Goal: Task Accomplishment & Management: Manage account settings

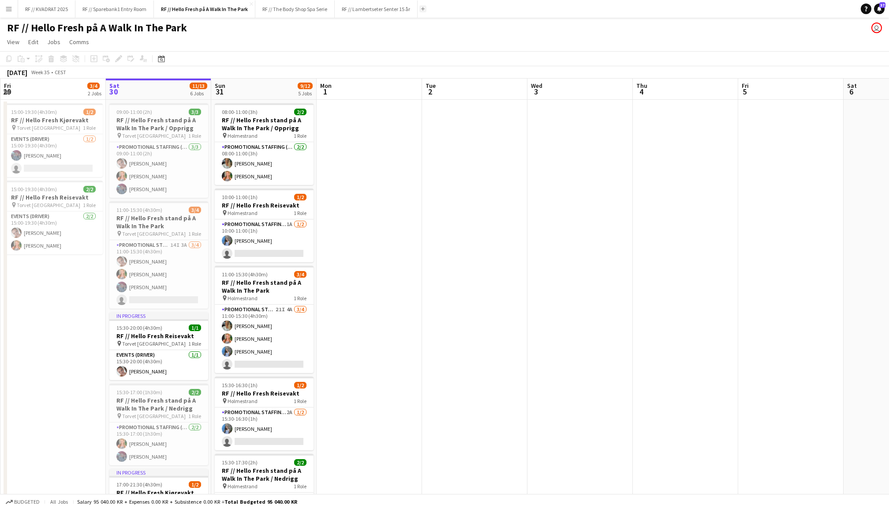
click at [425, 10] on app-icon "Add" at bounding box center [423, 9] width 4 height 4
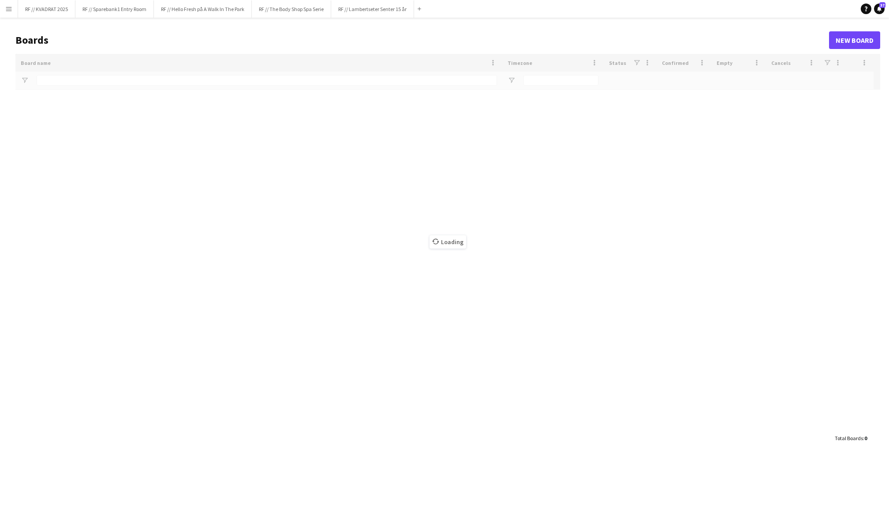
type input "****"
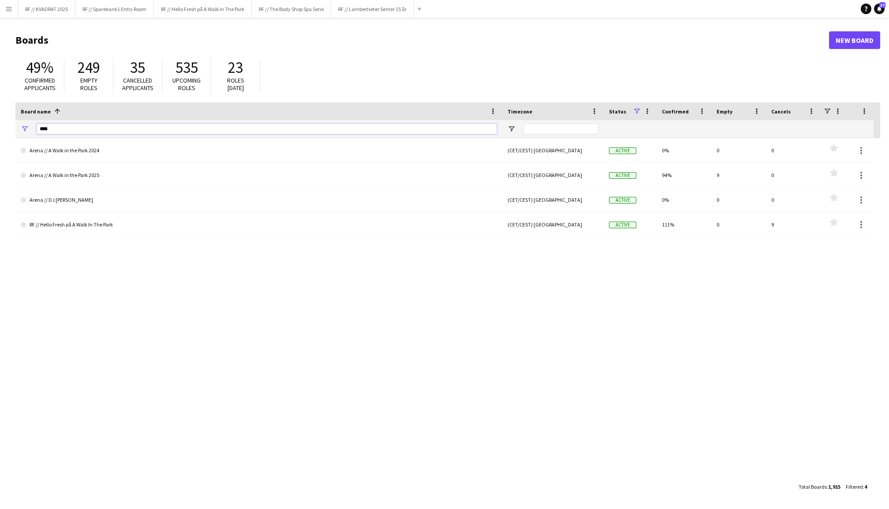
drag, startPoint x: 55, startPoint y: 129, endPoint x: 11, endPoint y: 129, distance: 43.7
click at [12, 129] on main "Boards New Board 49% Confirmed applicants 249 Empty roles 35 Cancelled applican…" at bounding box center [444, 263] width 889 height 491
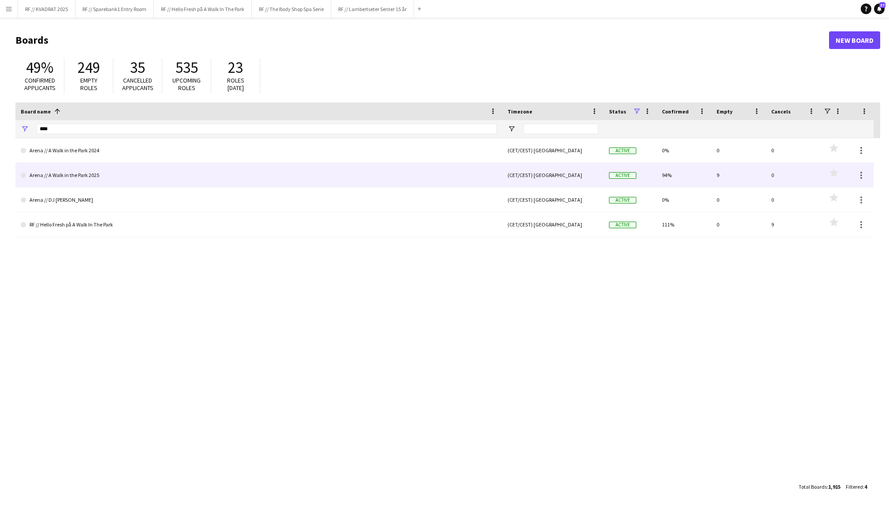
click at [111, 176] on link "Arena // A Walk in the Park 2025" at bounding box center [259, 175] width 476 height 25
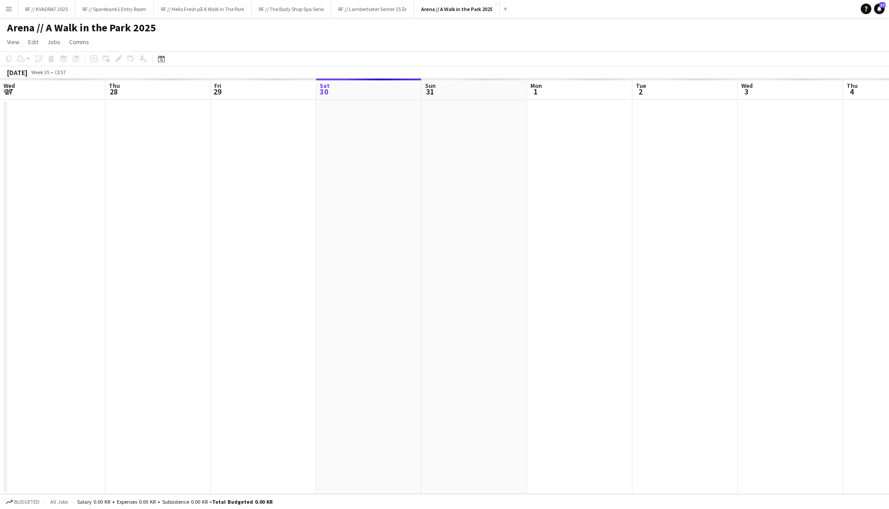
scroll to position [0, 210]
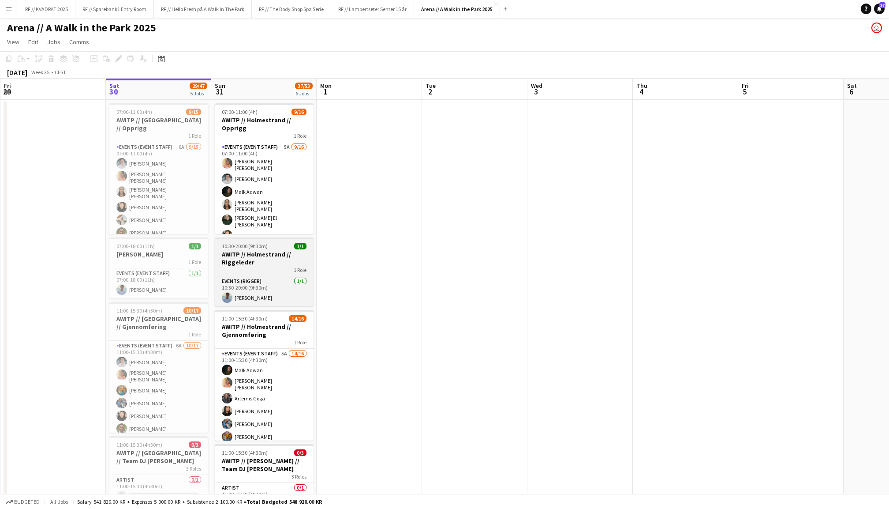
click at [266, 253] on h3 "AWITP // Holmestrand // Riggeleder" at bounding box center [264, 258] width 99 height 16
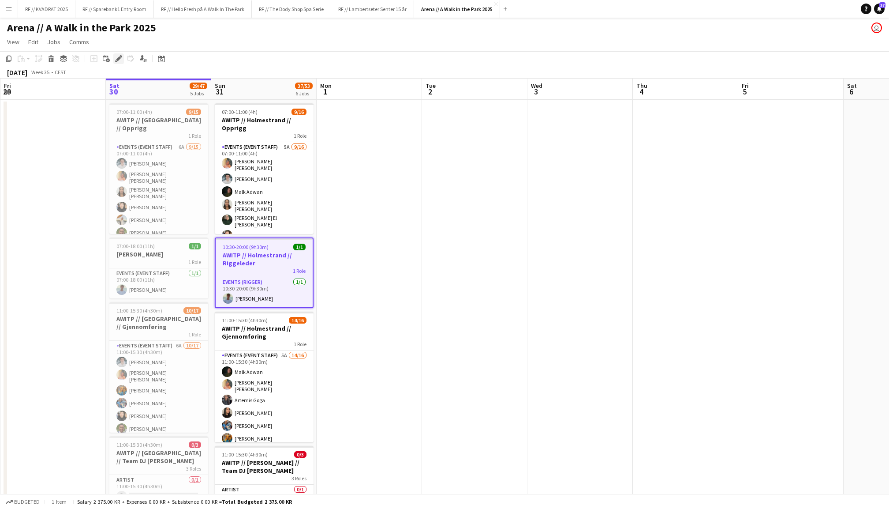
click at [117, 57] on icon "Edit" at bounding box center [118, 58] width 7 height 7
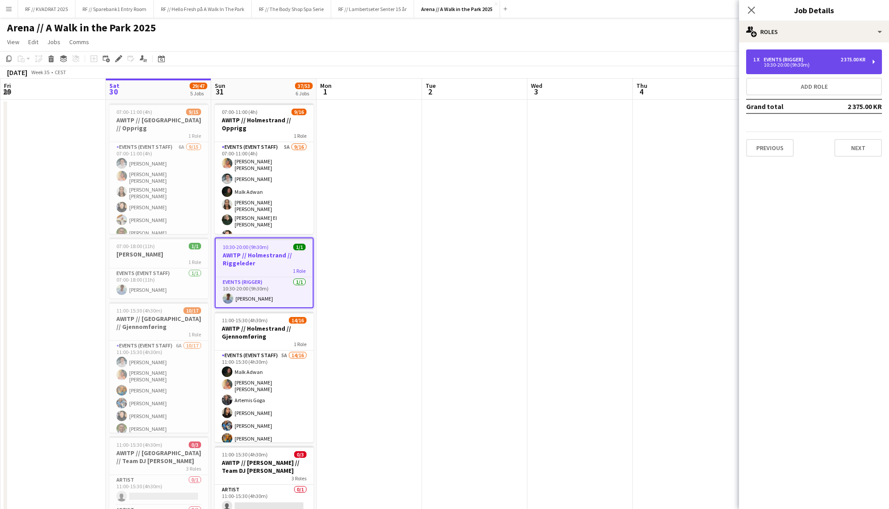
click at [841, 61] on div "2 375.00 KR" at bounding box center [853, 59] width 25 height 6
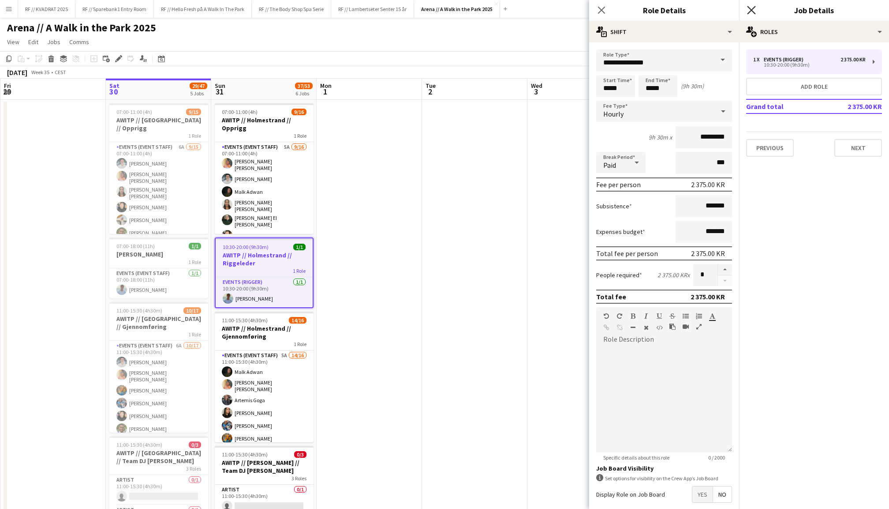
click at [753, 11] on icon at bounding box center [751, 10] width 8 height 8
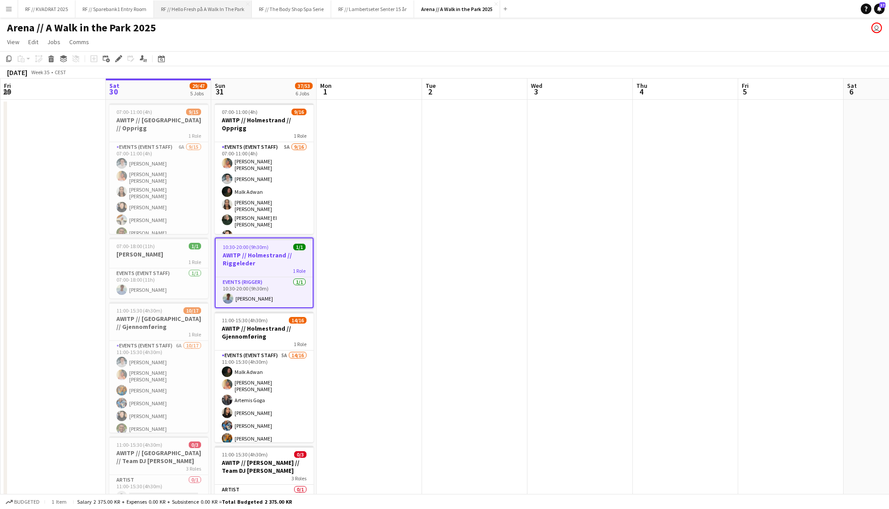
click at [224, 11] on button "RF // Hello Fresh på A Walk In The Park Close" at bounding box center [203, 8] width 98 height 17
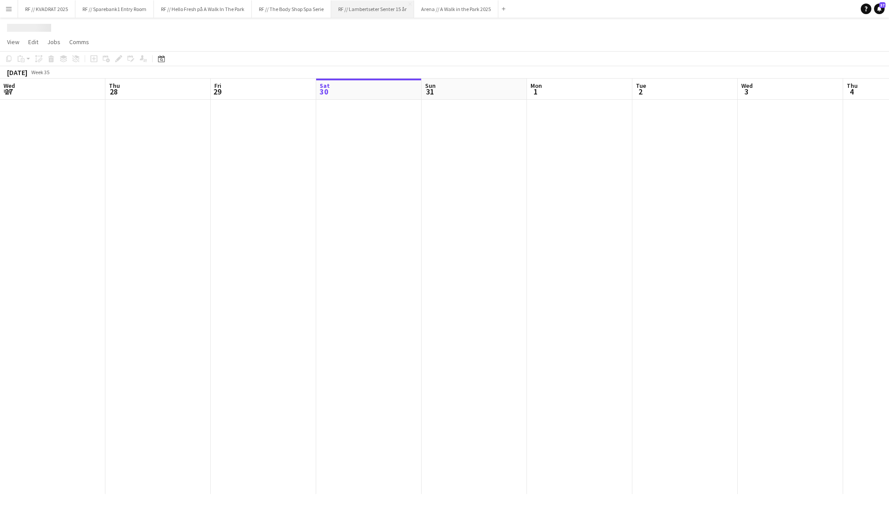
scroll to position [0, 210]
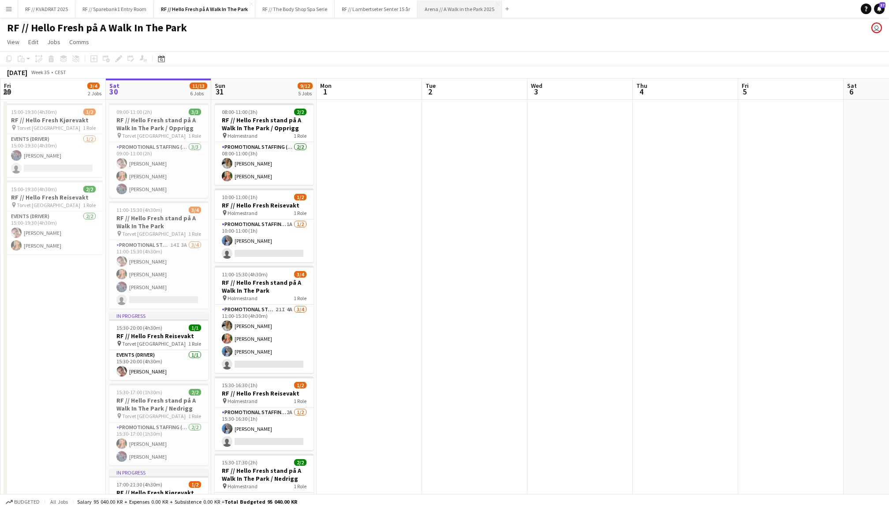
click at [484, 9] on button "Arena // A Walk in the Park 2025 Close" at bounding box center [460, 8] width 84 height 17
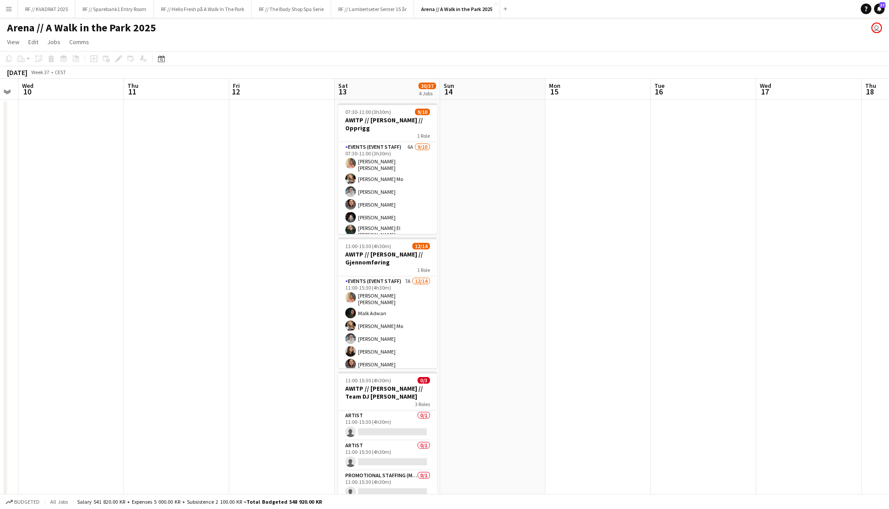
scroll to position [0, 220]
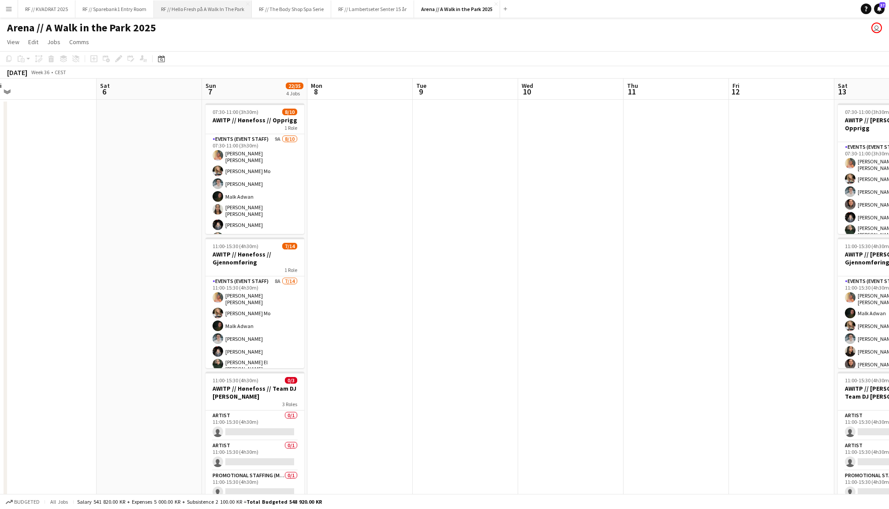
click at [212, 11] on button "RF // Hello Fresh på A Walk In The Park Close" at bounding box center [203, 8] width 98 height 17
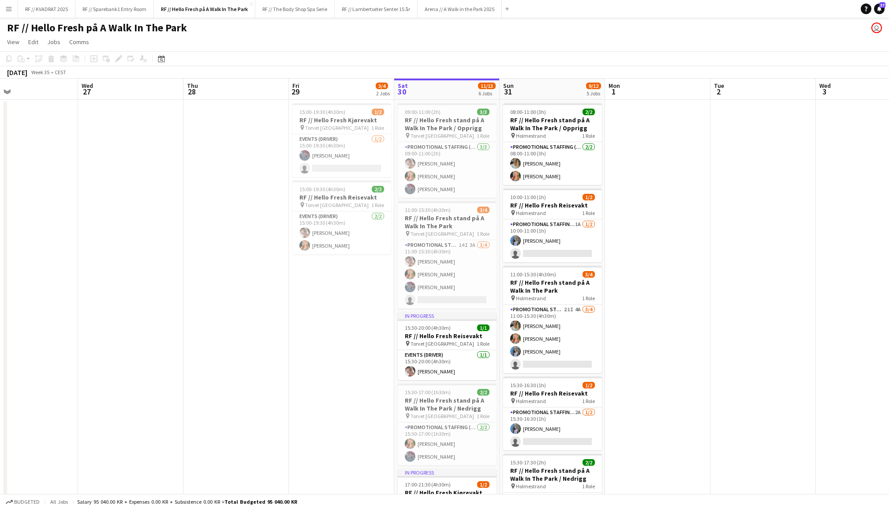
scroll to position [0, 205]
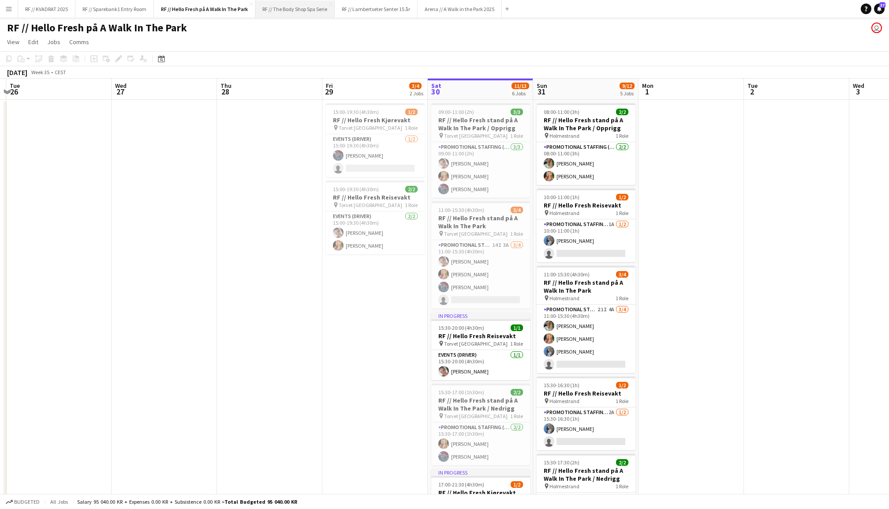
click at [303, 7] on button "RF // The Body Shop Spa Serie Close" at bounding box center [294, 8] width 79 height 17
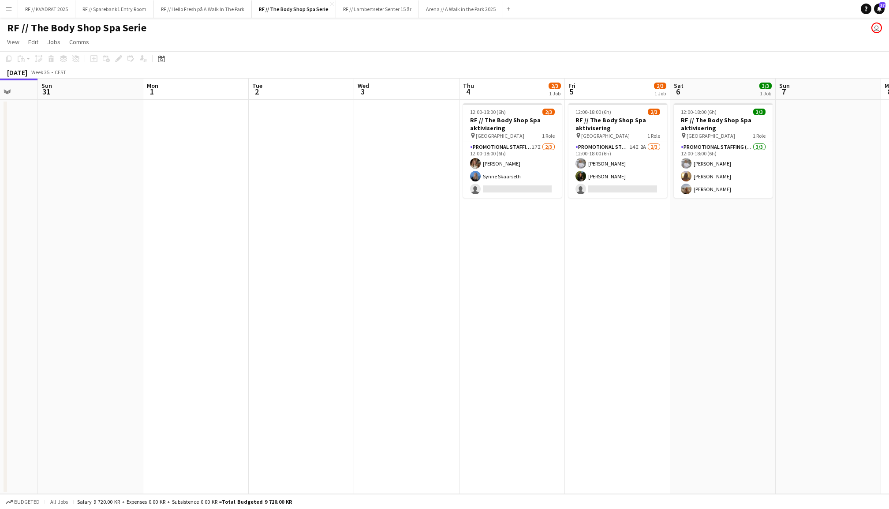
scroll to position [0, 306]
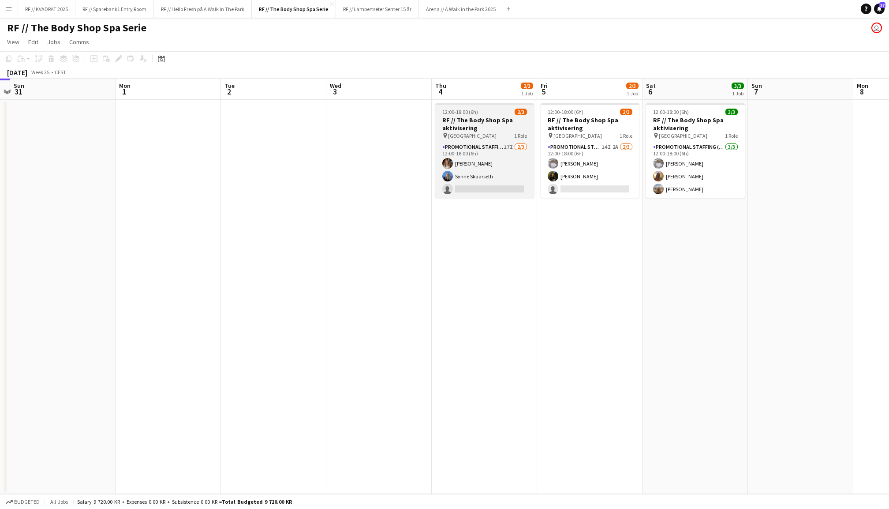
click at [498, 123] on h3 "RF // The Body Shop Spa aktivisering" at bounding box center [484, 124] width 99 height 16
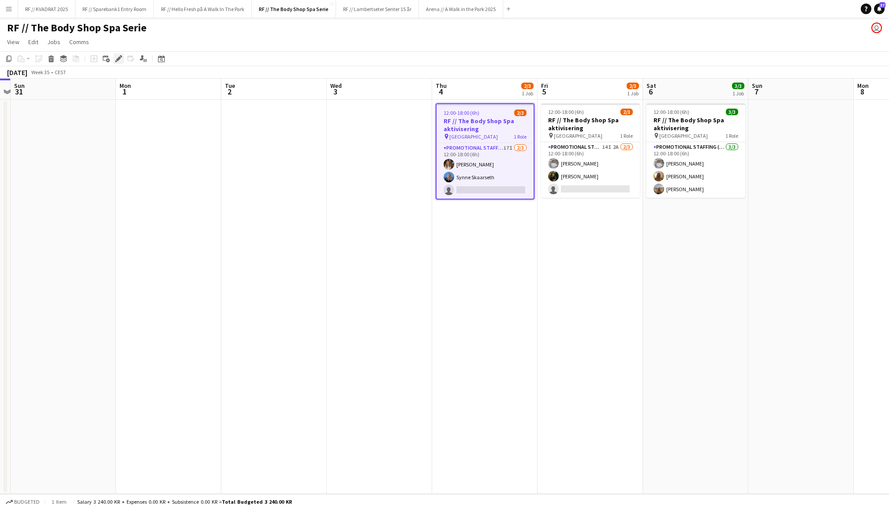
click at [120, 57] on icon at bounding box center [118, 58] width 5 height 5
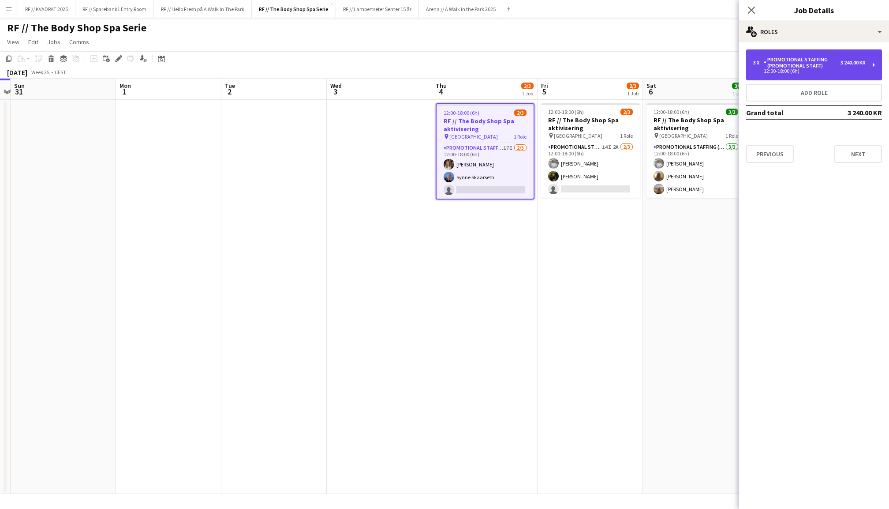
click at [850, 60] on div "3 240.00 KR" at bounding box center [853, 63] width 25 height 6
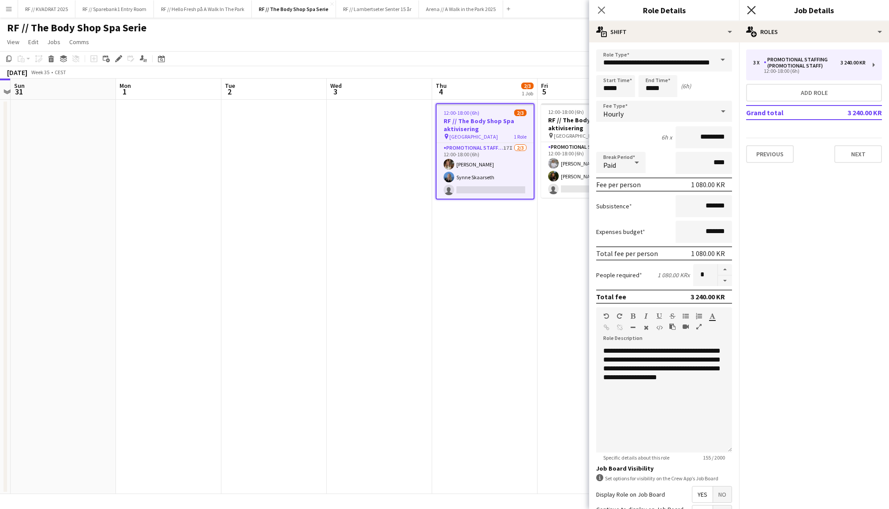
click at [754, 9] on icon "Close pop-in" at bounding box center [751, 10] width 8 height 8
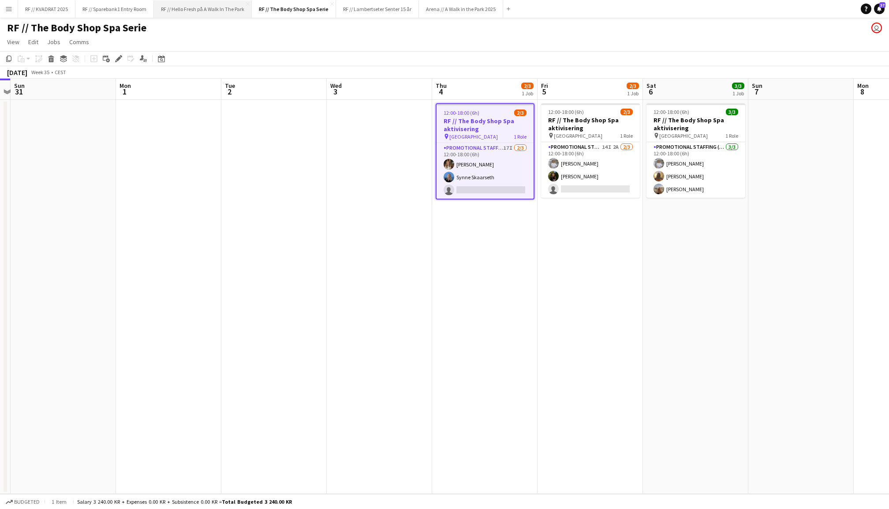
click at [213, 8] on button "RF // Hello Fresh på A Walk In The Park Close" at bounding box center [203, 8] width 98 height 17
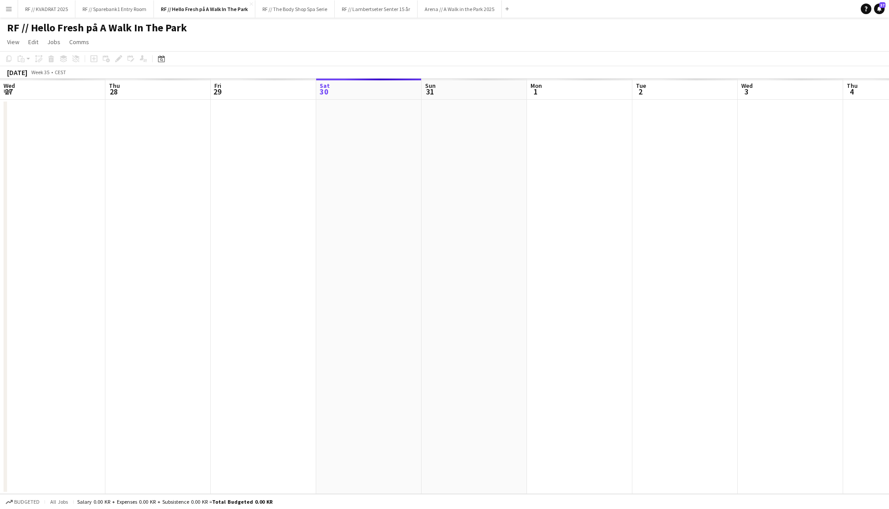
scroll to position [0, 210]
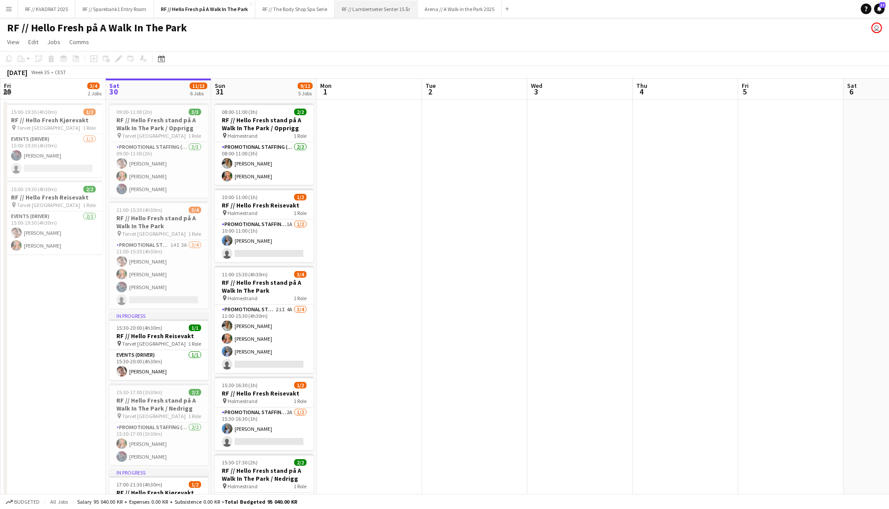
click at [382, 14] on button "RF // Lambertseter Senter 15 år Close" at bounding box center [376, 8] width 83 height 17
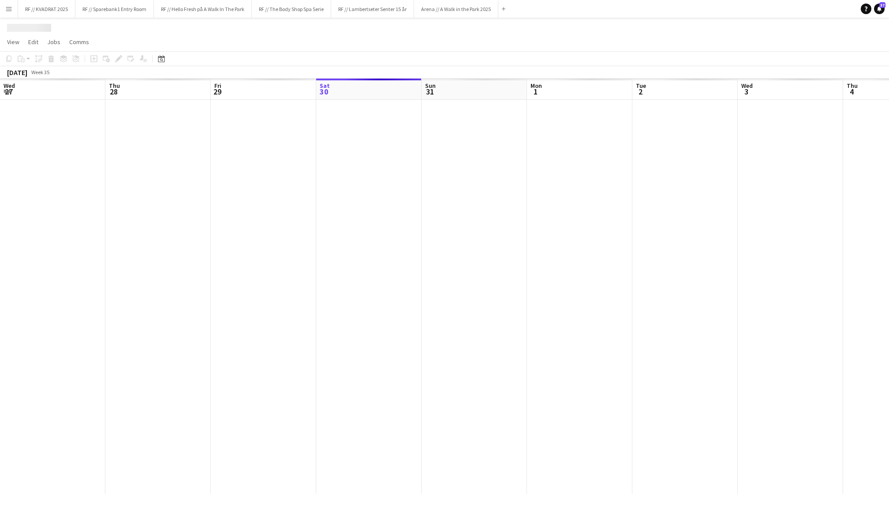
scroll to position [0, 210]
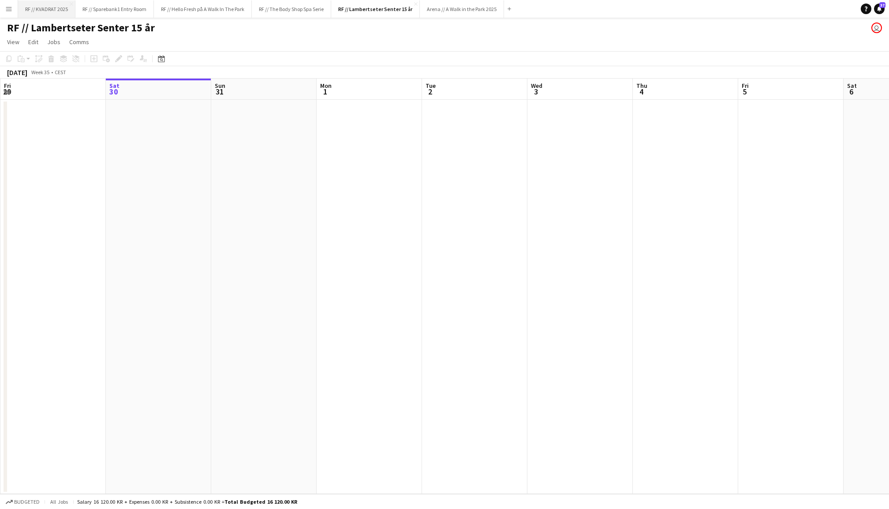
click at [55, 11] on button "RF // KVADRAT 2025 Close" at bounding box center [46, 8] width 57 height 17
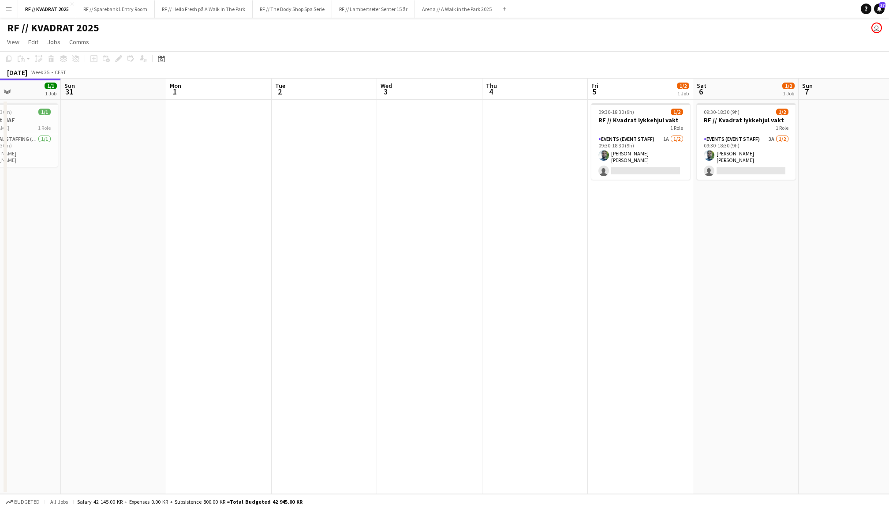
scroll to position [0, 388]
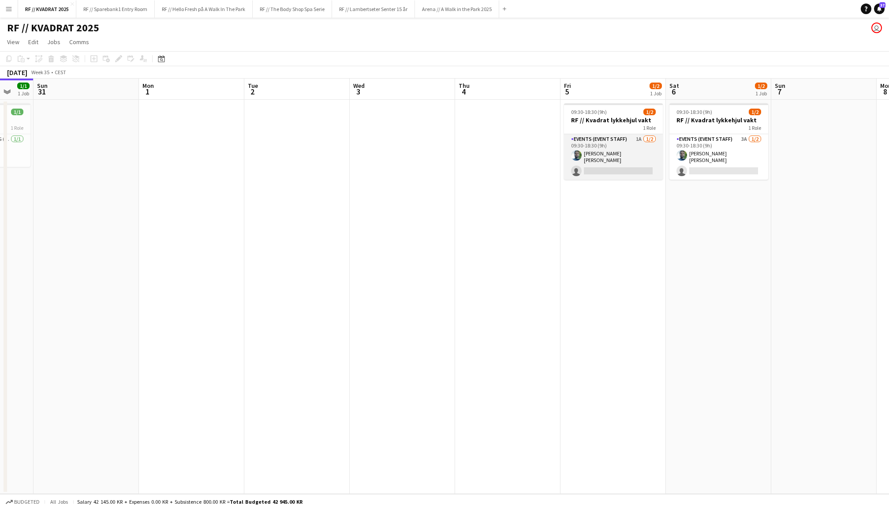
click at [625, 157] on app-card-role "Events (Event Staff) 1A [DATE] 09:30-18:30 (9h) [PERSON_NAME] [PERSON_NAME] sin…" at bounding box center [613, 156] width 99 height 45
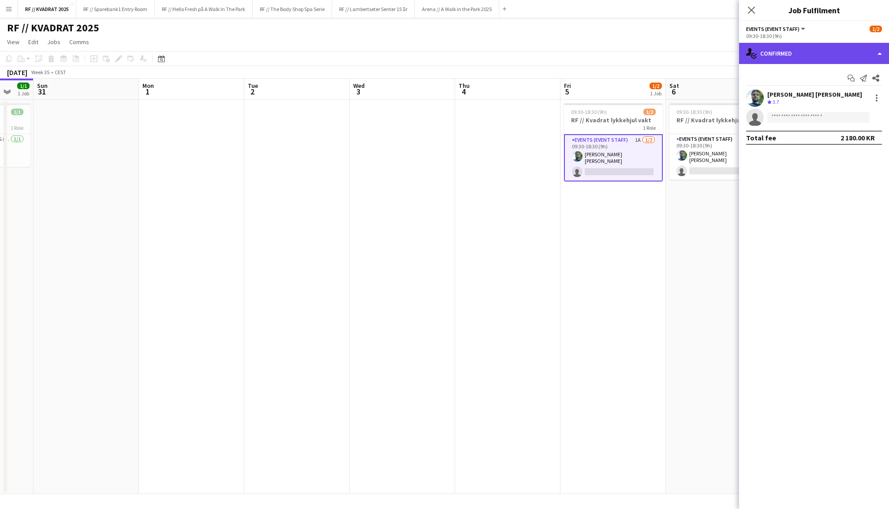
click at [795, 46] on div "single-neutral-actions-check-2 Confirmed" at bounding box center [814, 53] width 150 height 21
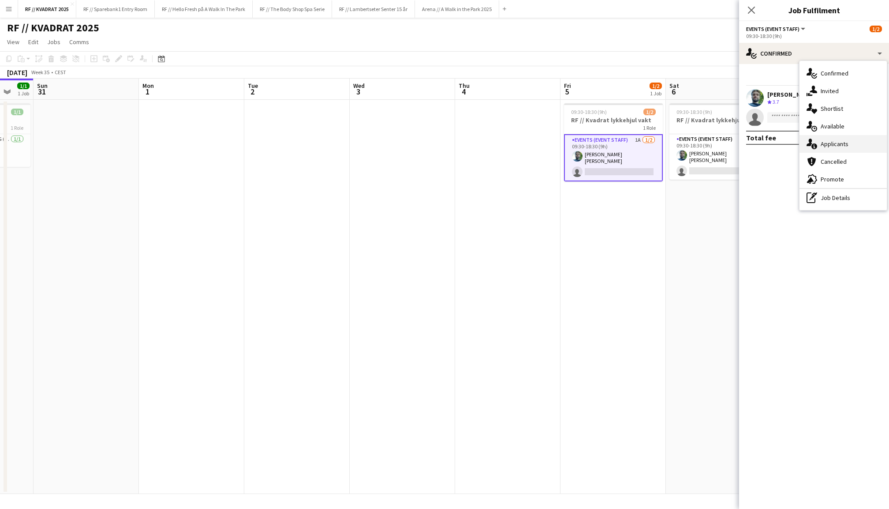
click at [840, 140] on div "single-neutral-actions-information Applicants" at bounding box center [843, 144] width 87 height 18
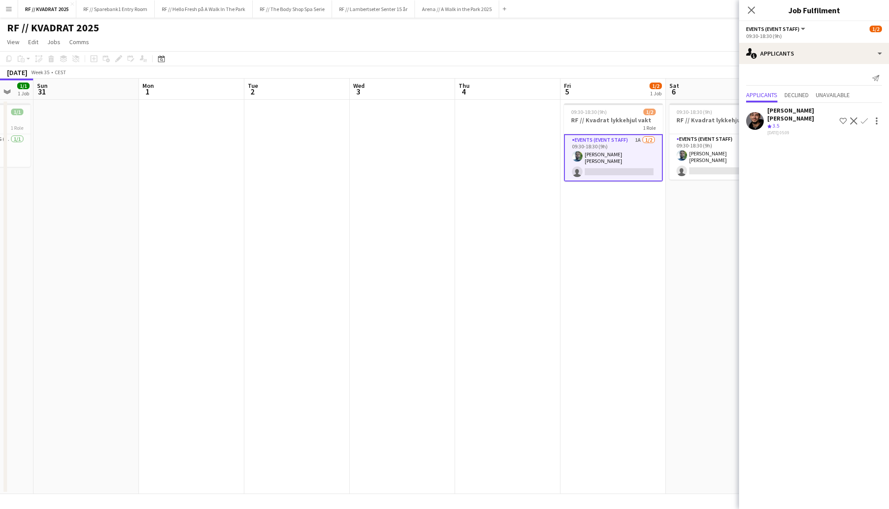
click at [763, 116] on app-user-avatar at bounding box center [755, 121] width 18 height 18
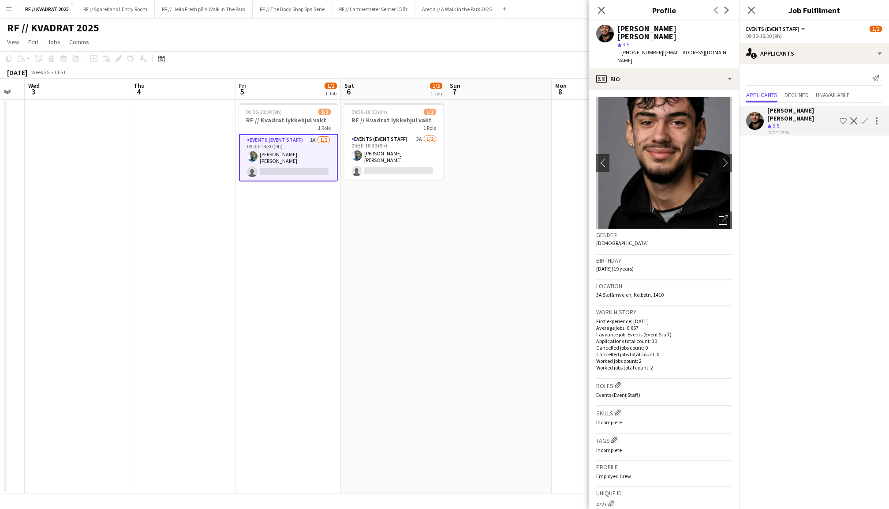
scroll to position [0, 389]
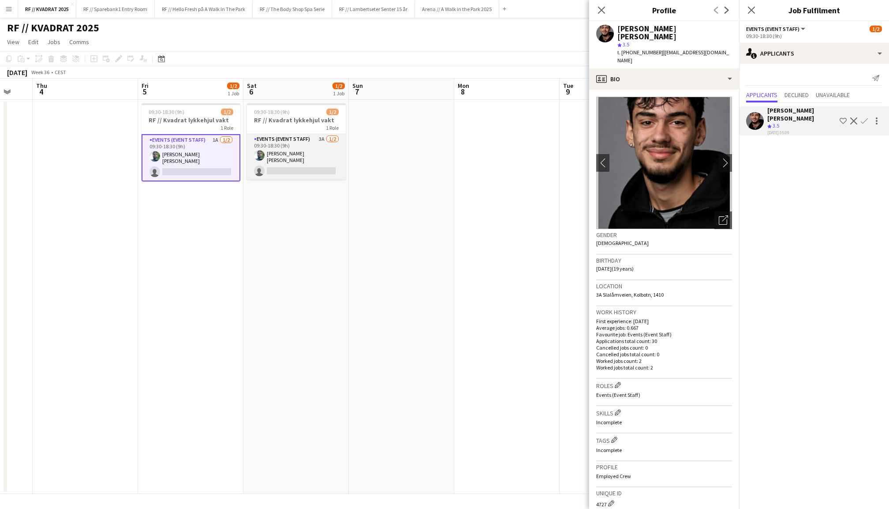
click at [309, 161] on app-card-role "Events (Event Staff) 3A [DATE] 09:30-18:30 (9h) [PERSON_NAME] [PERSON_NAME] sin…" at bounding box center [296, 156] width 99 height 45
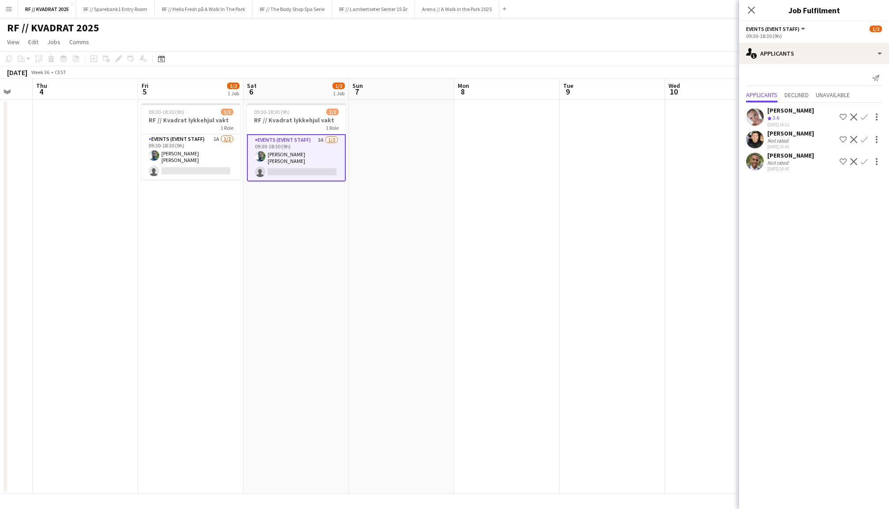
click at [759, 113] on app-user-avatar at bounding box center [755, 117] width 18 height 18
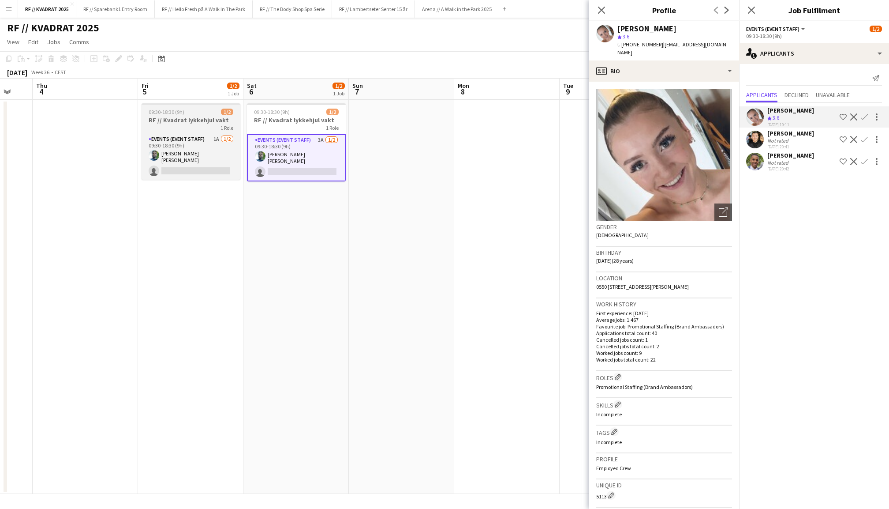
scroll to position [0, 389]
click at [175, 122] on h3 "RF // Kvadrat lykkehjul vakt" at bounding box center [191, 120] width 99 height 8
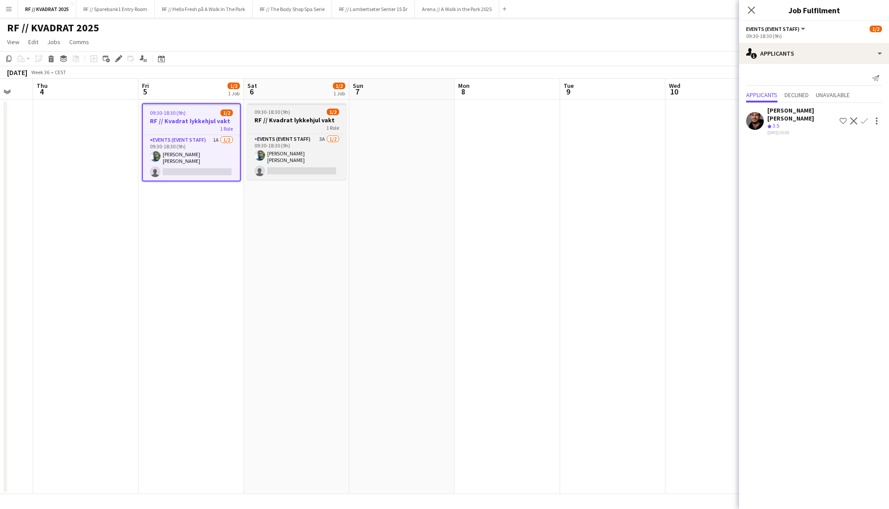
click at [296, 123] on h3 "RF // Kvadrat lykkehjul vakt" at bounding box center [296, 120] width 99 height 8
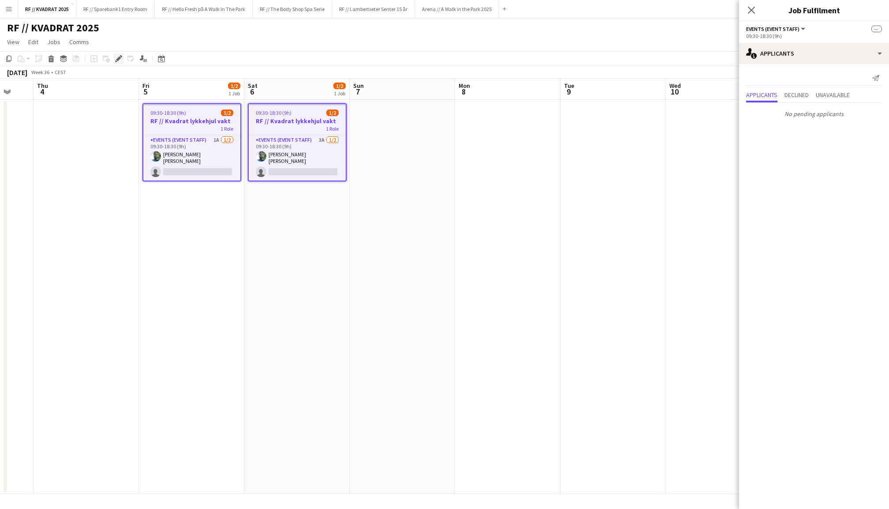
click at [121, 62] on div "Edit" at bounding box center [118, 58] width 11 height 11
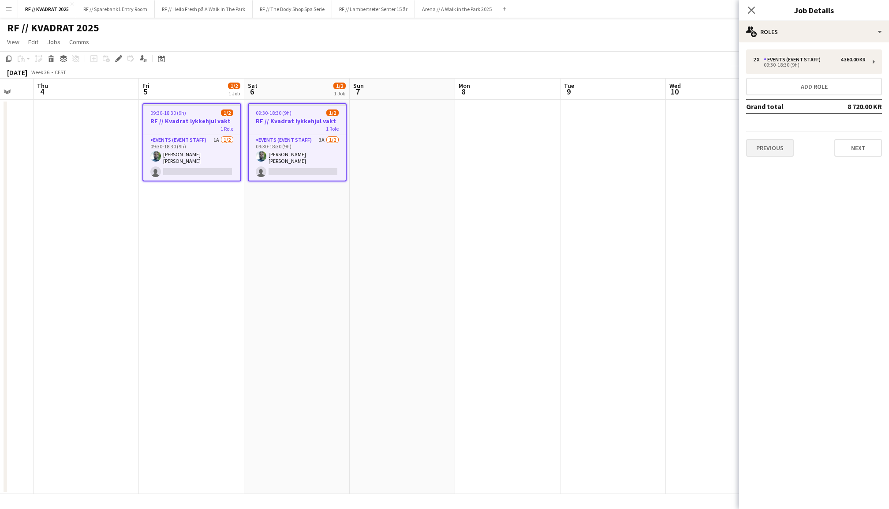
click at [768, 146] on button "Previous" at bounding box center [770, 148] width 48 height 18
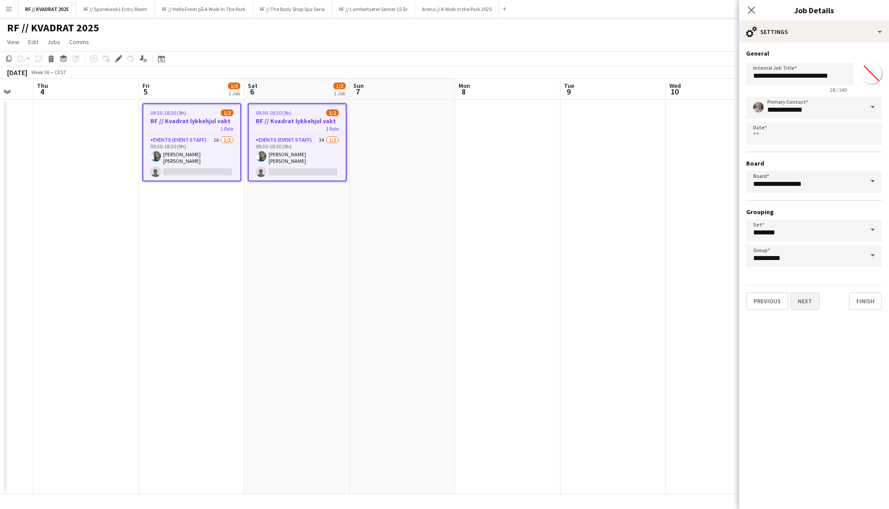
click at [802, 302] on button "Next" at bounding box center [806, 301] width 30 height 18
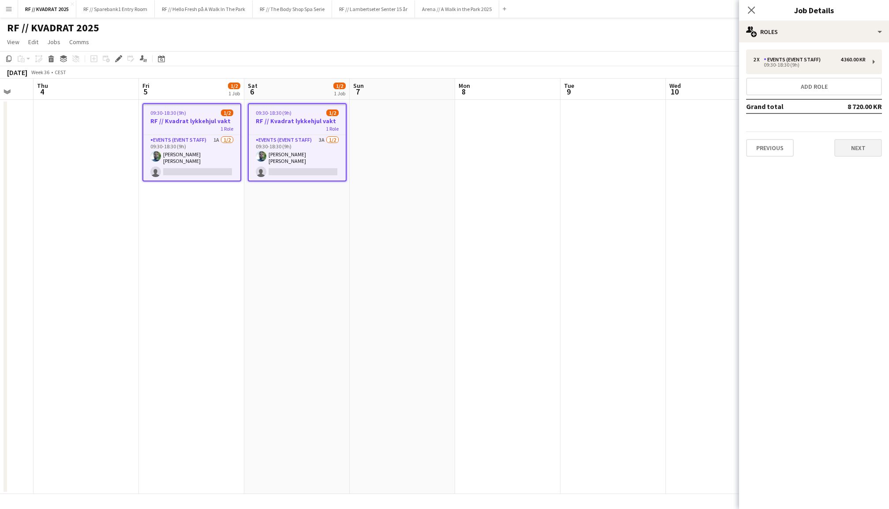
click at [860, 154] on button "Next" at bounding box center [859, 148] width 48 height 18
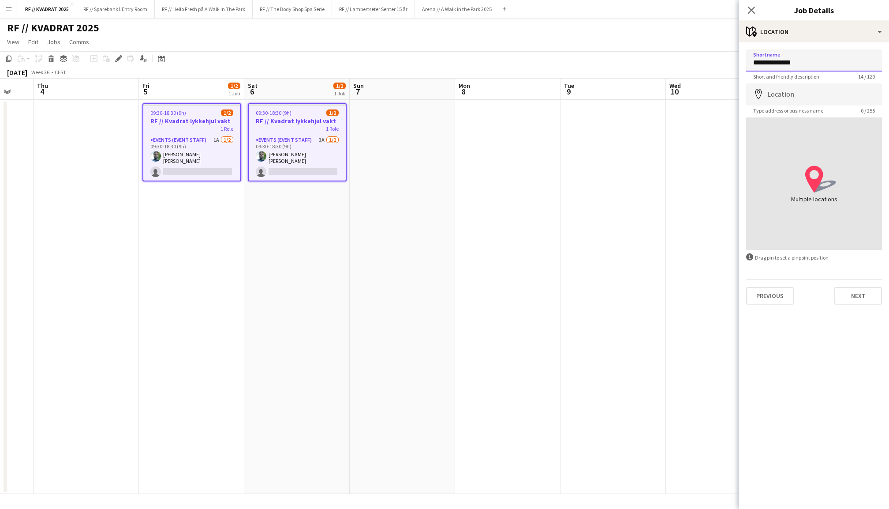
type input "**********"
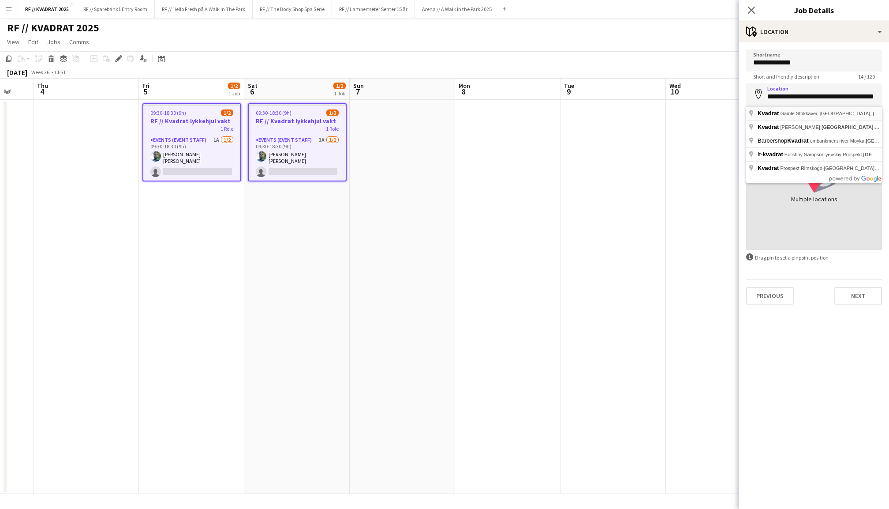
type input "**********"
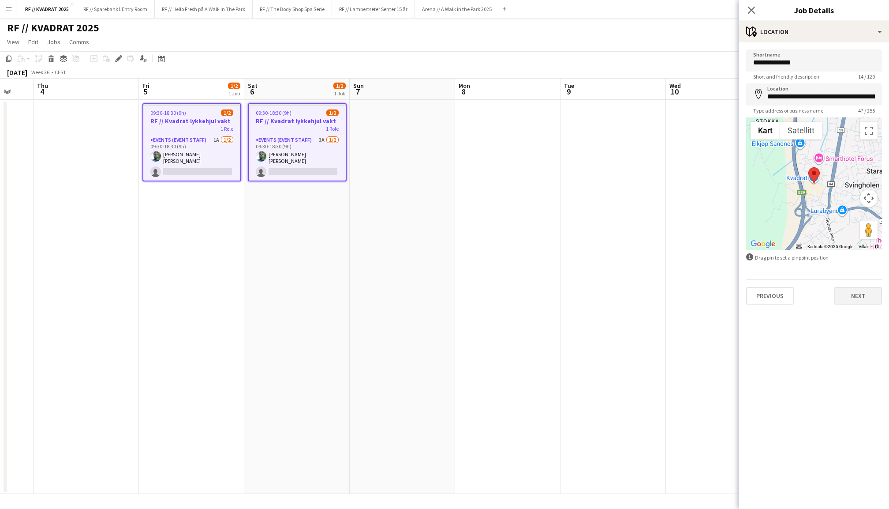
click at [851, 297] on button "Next" at bounding box center [859, 296] width 48 height 18
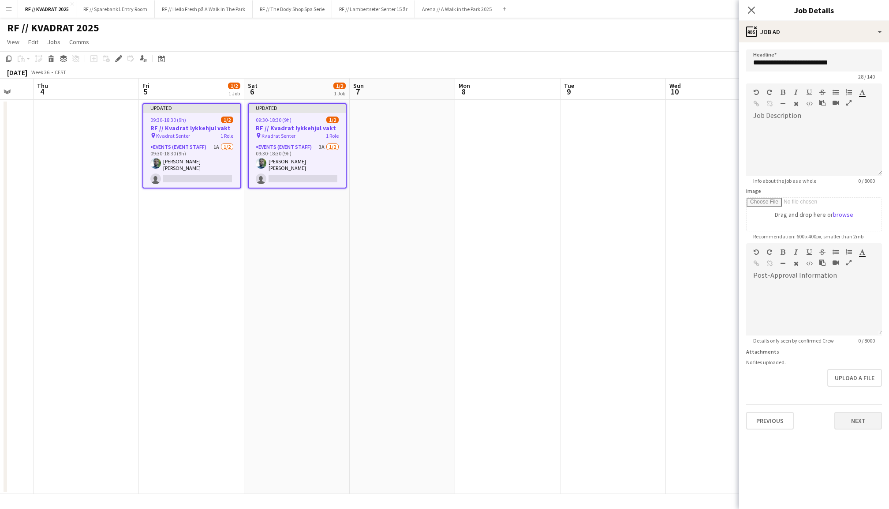
click at [865, 417] on button "Next" at bounding box center [859, 421] width 48 height 18
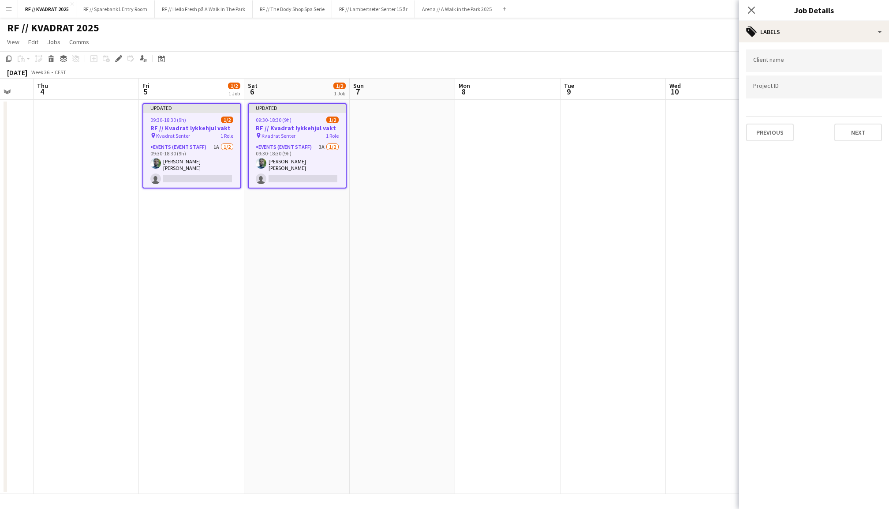
click at [784, 59] on input "Type to search client labels..." at bounding box center [815, 61] width 122 height 8
type input "*******"
click at [779, 83] on div "Kvadrat" at bounding box center [814, 87] width 136 height 21
click at [779, 87] on input "Type to search project ID labels..." at bounding box center [815, 90] width 122 height 8
paste input "******"
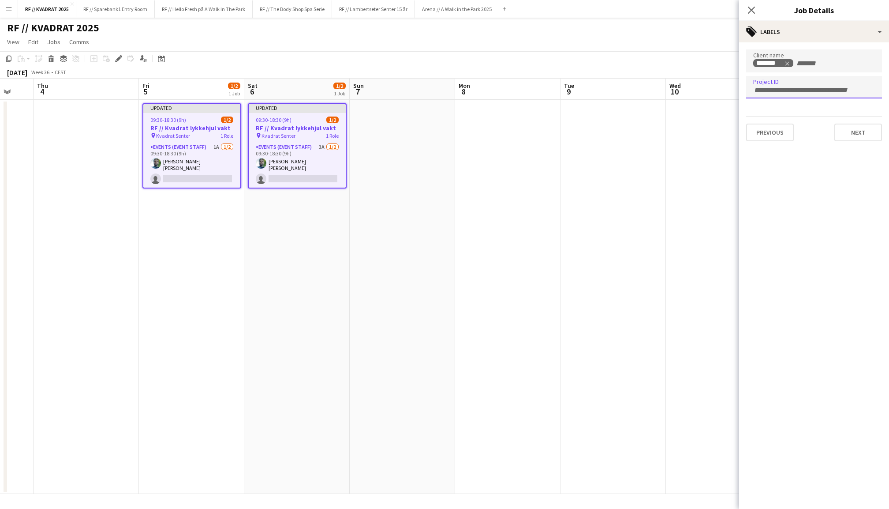
type input "******"
click at [845, 127] on button "Next" at bounding box center [859, 133] width 48 height 18
click at [861, 92] on button "Next" at bounding box center [859, 91] width 48 height 18
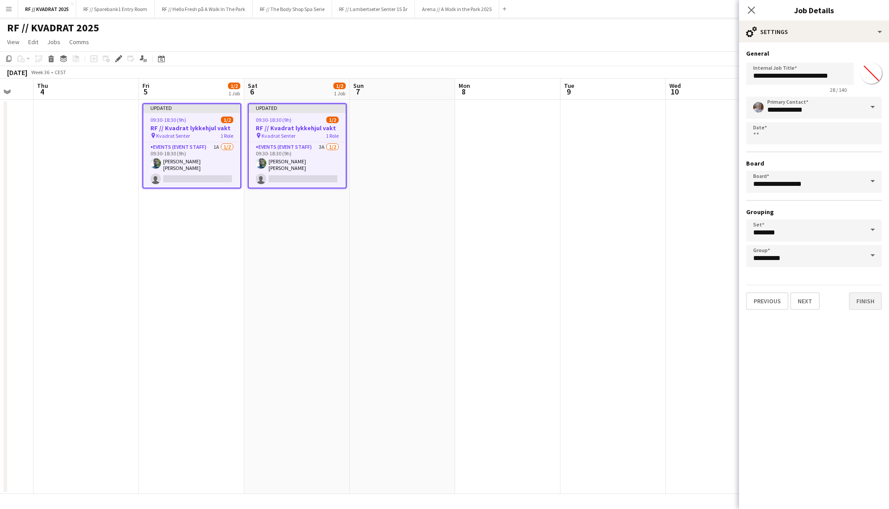
click at [868, 302] on button "Finish" at bounding box center [865, 301] width 33 height 18
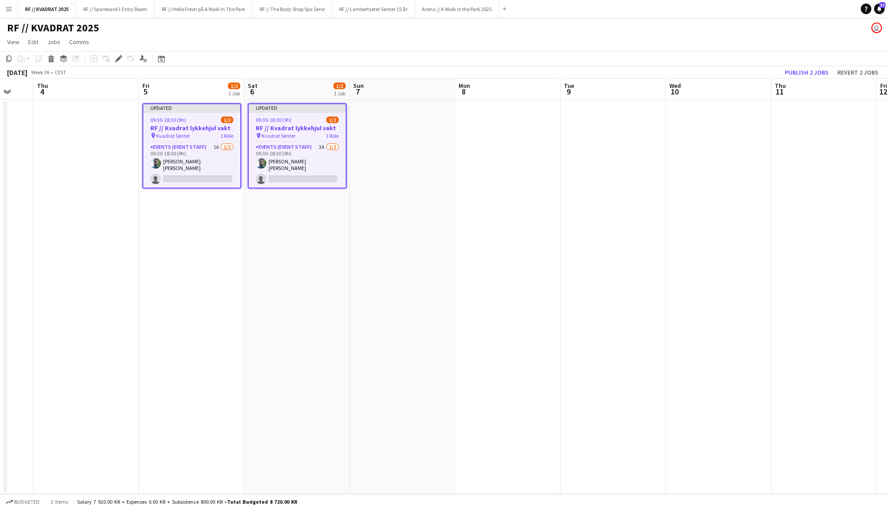
click at [807, 65] on app-toolbar "Copy Paste Paste Command V Paste with crew Command Shift V Paste linked Job [GE…" at bounding box center [444, 58] width 889 height 15
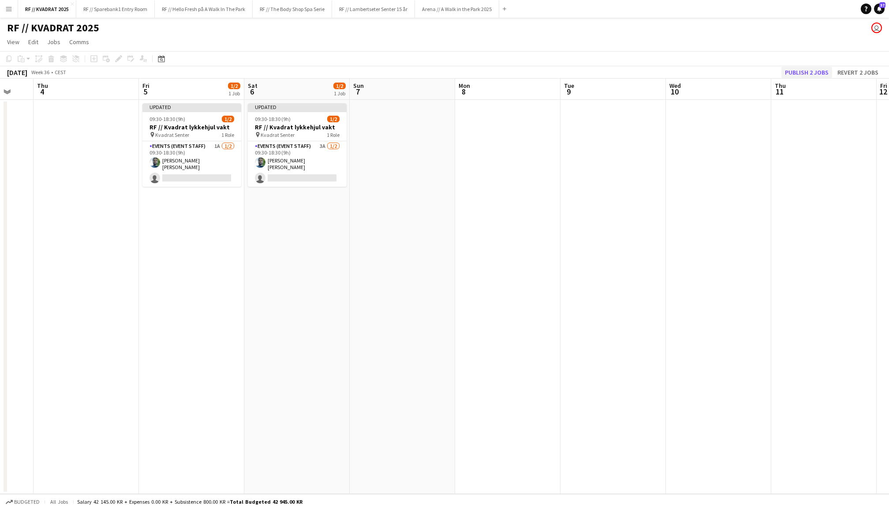
click at [806, 69] on button "Publish 2 jobs" at bounding box center [807, 72] width 51 height 11
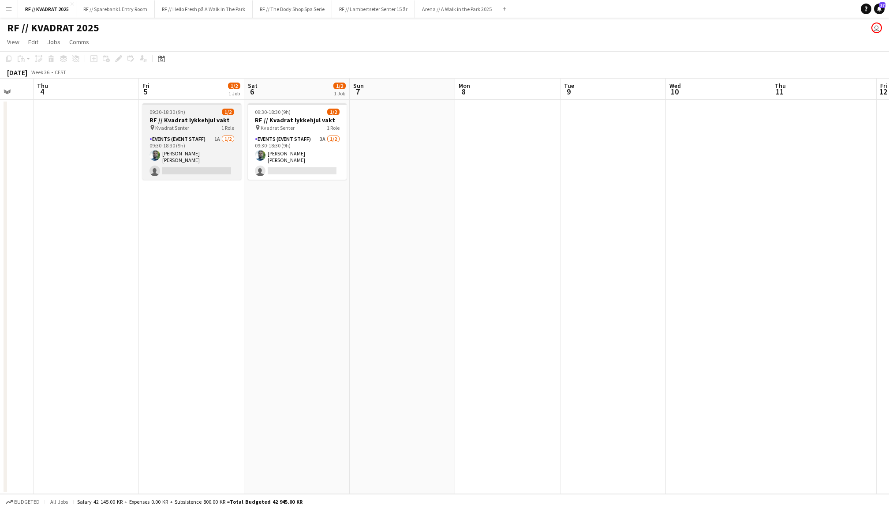
click at [187, 119] on h3 "RF // Kvadrat lykkehjul vakt" at bounding box center [191, 120] width 99 height 8
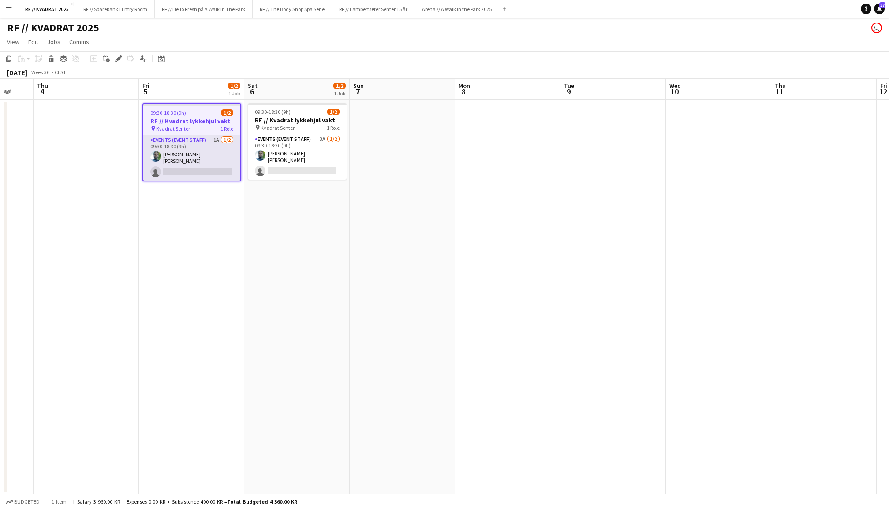
click at [214, 156] on app-card-role "Events (Event Staff) 1A [DATE] 09:30-18:30 (9h) [PERSON_NAME] [PERSON_NAME] sin…" at bounding box center [191, 157] width 97 height 45
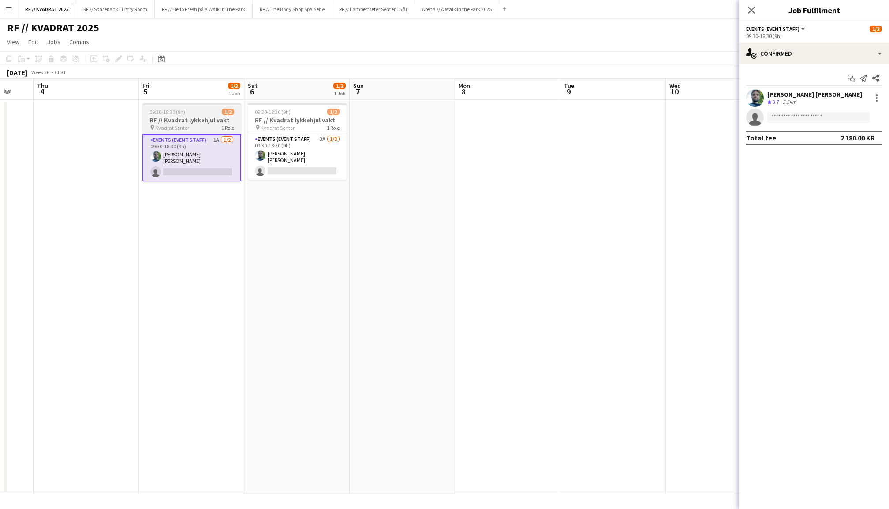
click at [205, 111] on div "09:30-18:30 (9h) 1/2" at bounding box center [191, 112] width 99 height 7
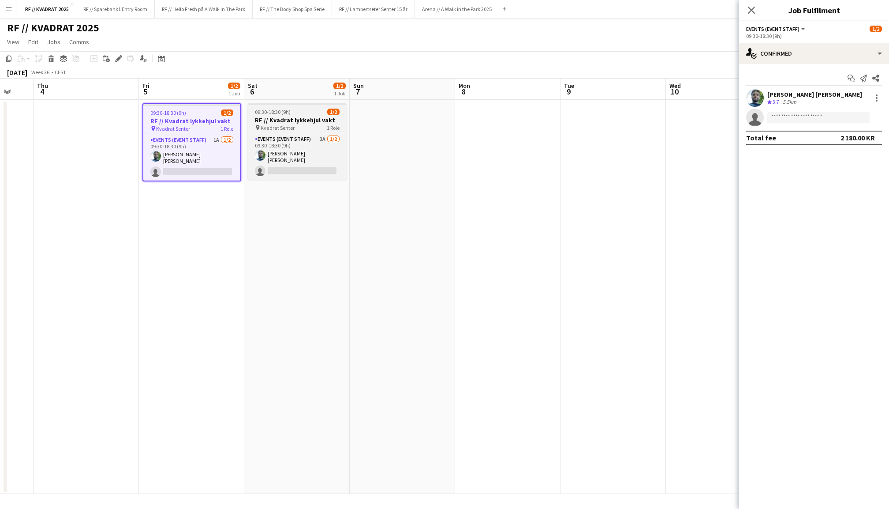
click at [282, 119] on h3 "RF // Kvadrat lykkehjul vakt" at bounding box center [297, 120] width 99 height 8
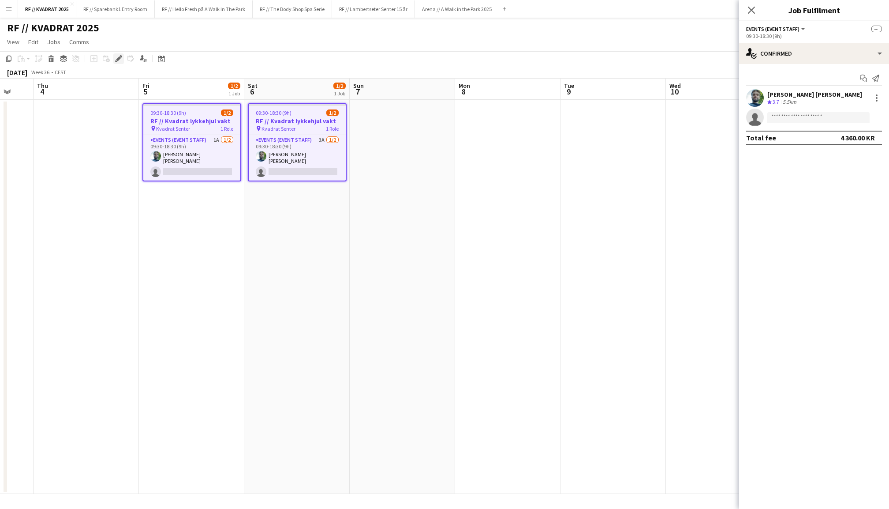
click at [122, 59] on icon "Edit" at bounding box center [118, 58] width 7 height 7
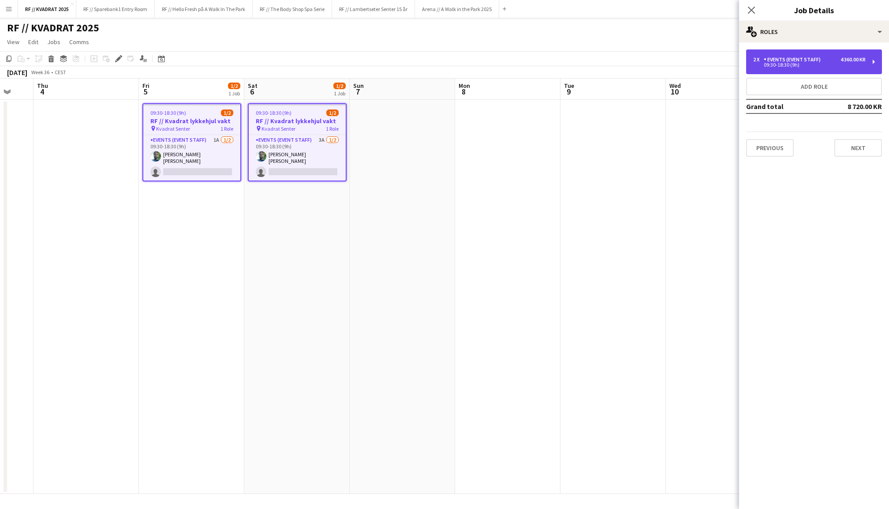
click at [787, 62] on div "Events (Event Staff)" at bounding box center [794, 59] width 60 height 6
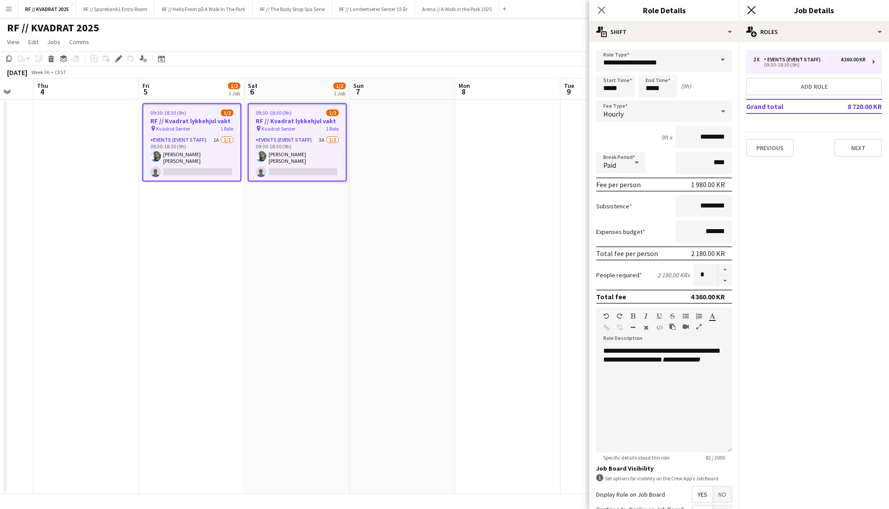
click at [751, 9] on icon at bounding box center [751, 10] width 8 height 8
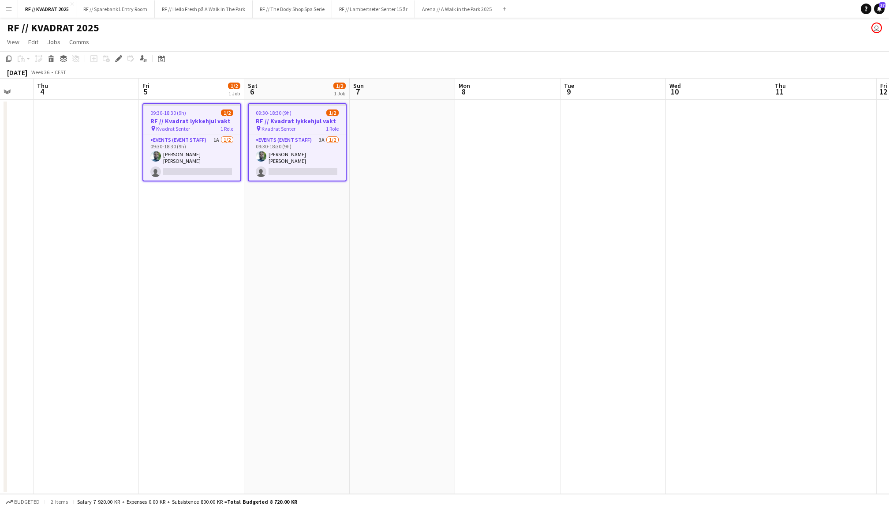
click at [525, 209] on app-date-cell at bounding box center [507, 297] width 105 height 394
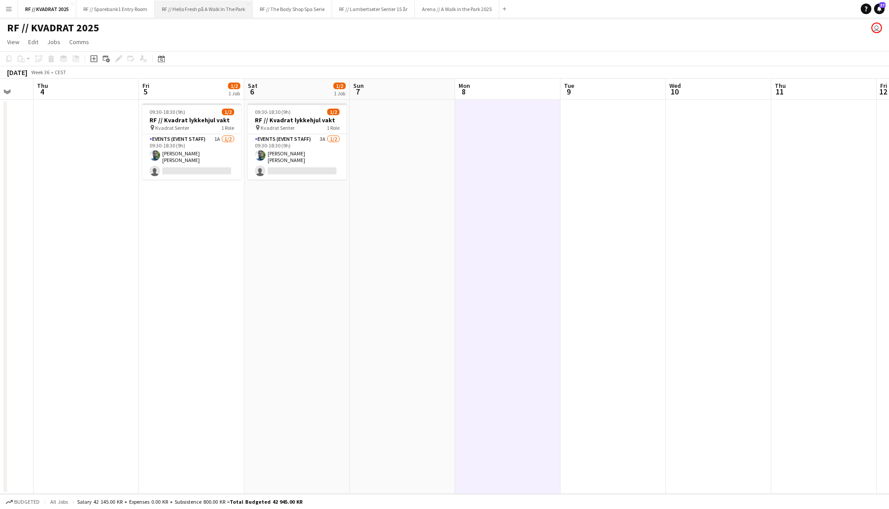
click at [225, 11] on button "RF // Hello Fresh på A Walk In The Park Close" at bounding box center [204, 8] width 98 height 17
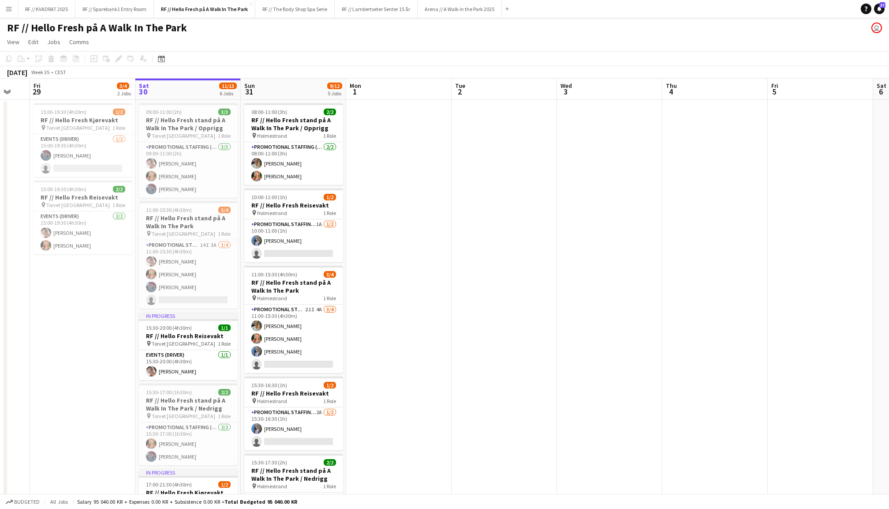
scroll to position [0, 180]
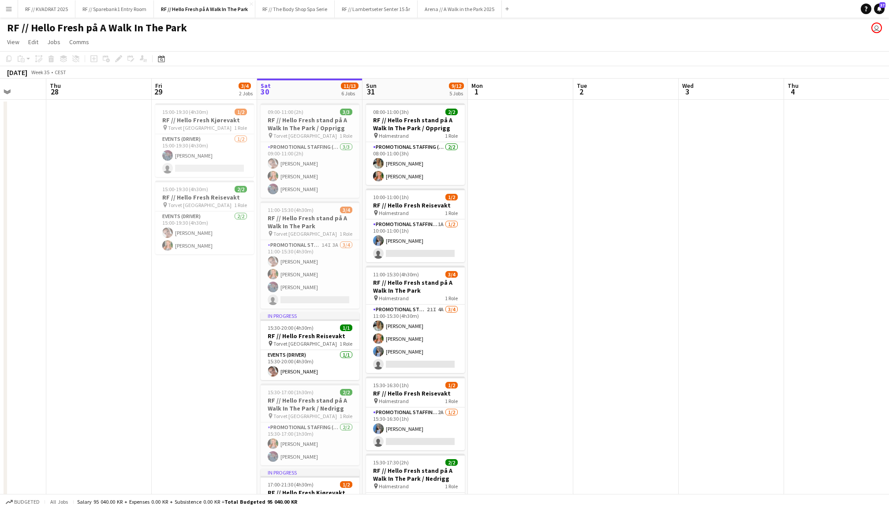
click at [516, 177] on app-date-cell at bounding box center [520, 383] width 105 height 566
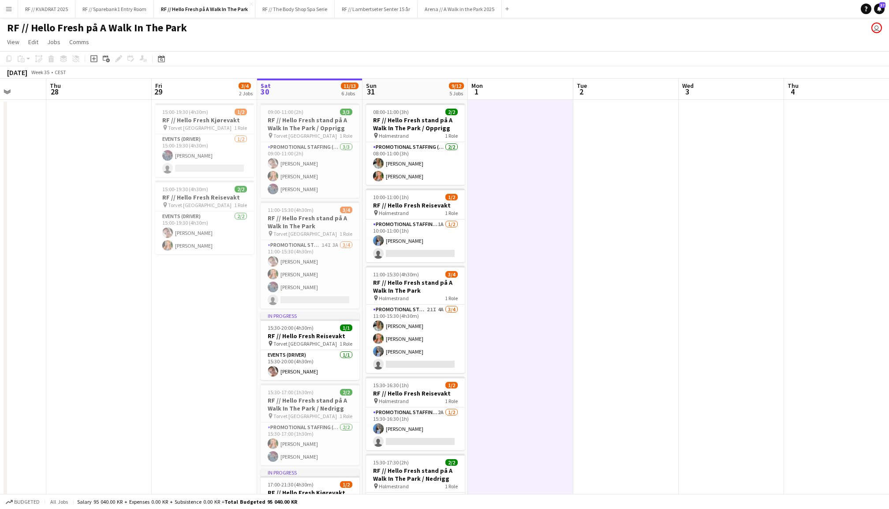
click at [646, 168] on app-date-cell at bounding box center [626, 383] width 105 height 566
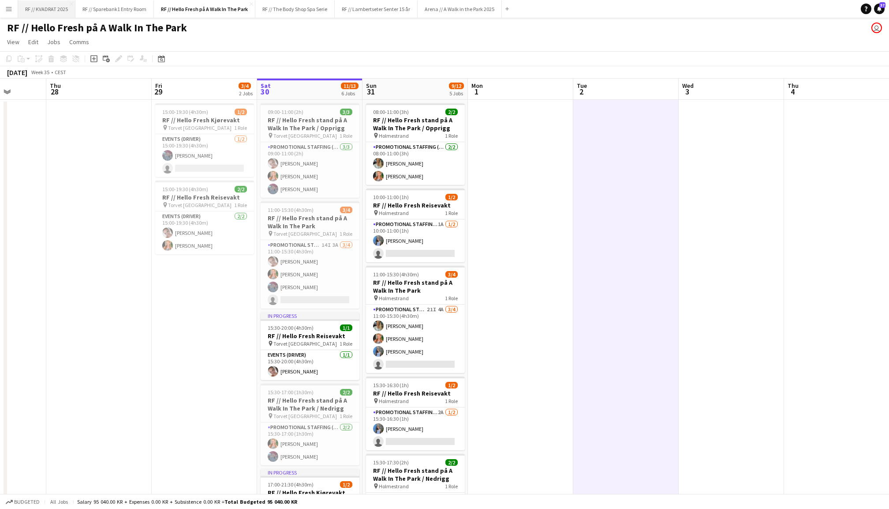
click at [48, 11] on button "RF // KVADRAT 2025 Close" at bounding box center [46, 8] width 57 height 17
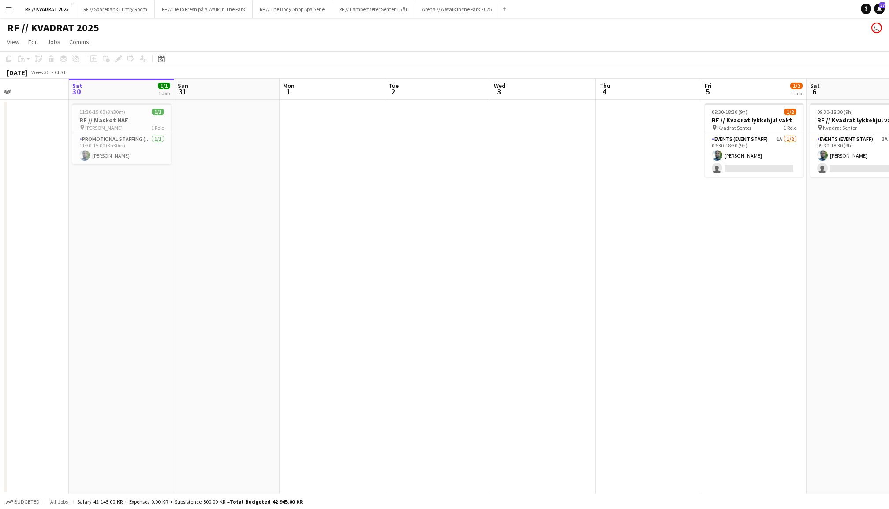
scroll to position [0, 253]
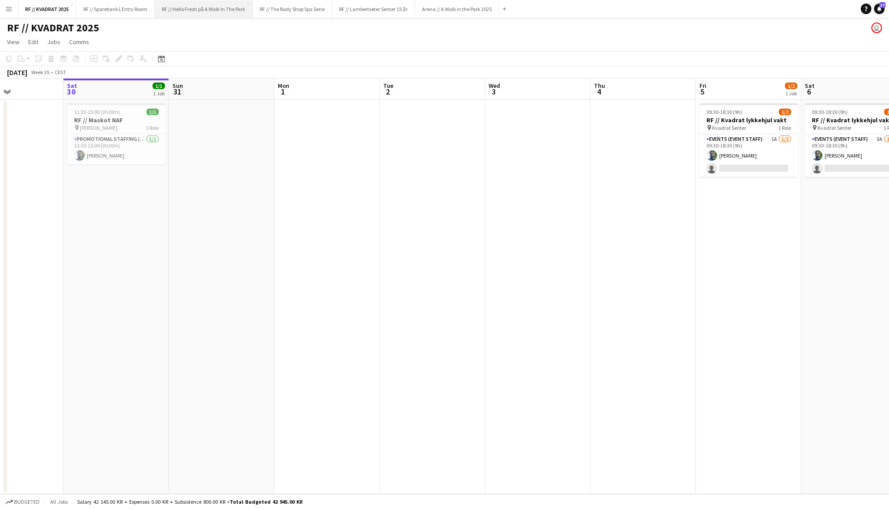
click at [221, 15] on button "RF // Hello Fresh på A Walk In The Park Close" at bounding box center [204, 8] width 98 height 17
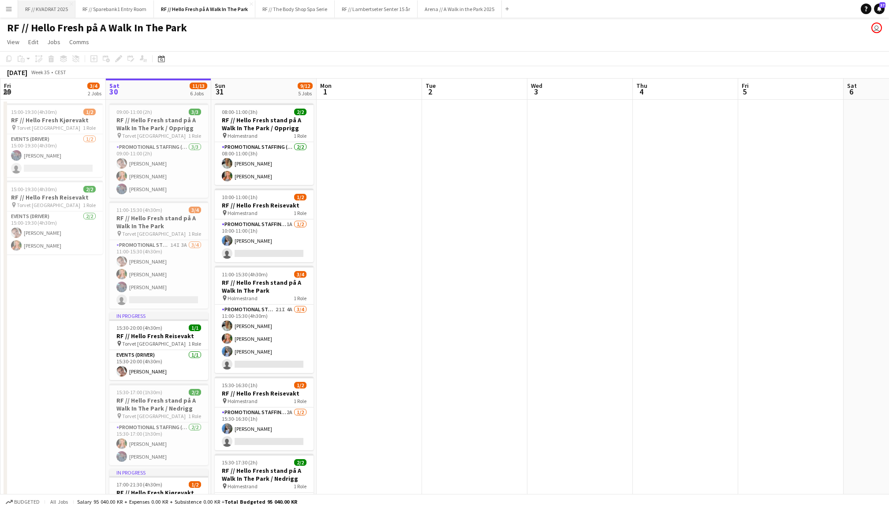
click at [47, 8] on button "RF // KVADRAT 2025 Close" at bounding box center [46, 8] width 57 height 17
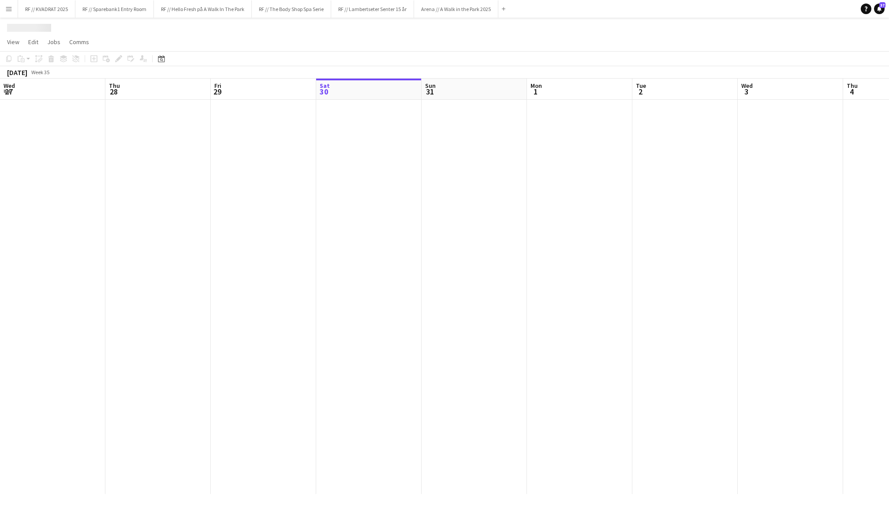
scroll to position [0, 210]
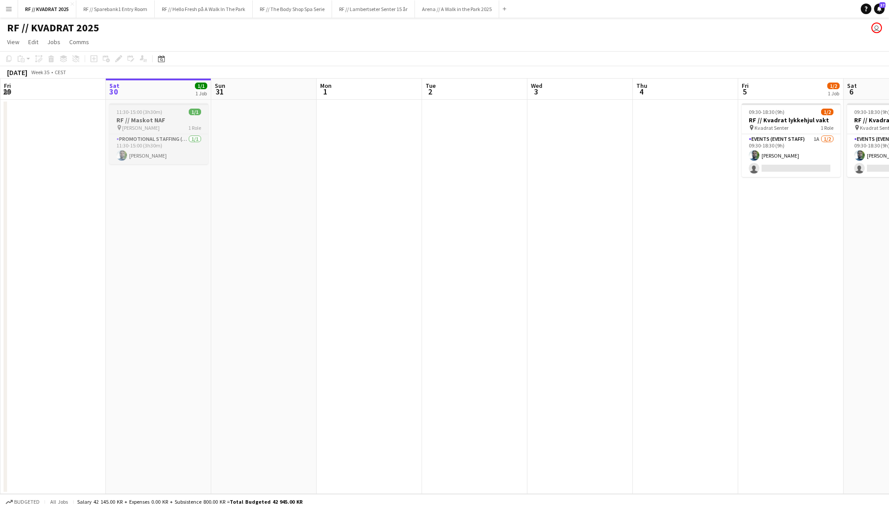
click at [149, 116] on h3 "RF // Maskot NAF" at bounding box center [158, 120] width 99 height 8
click at [117, 57] on icon "Edit" at bounding box center [118, 58] width 7 height 7
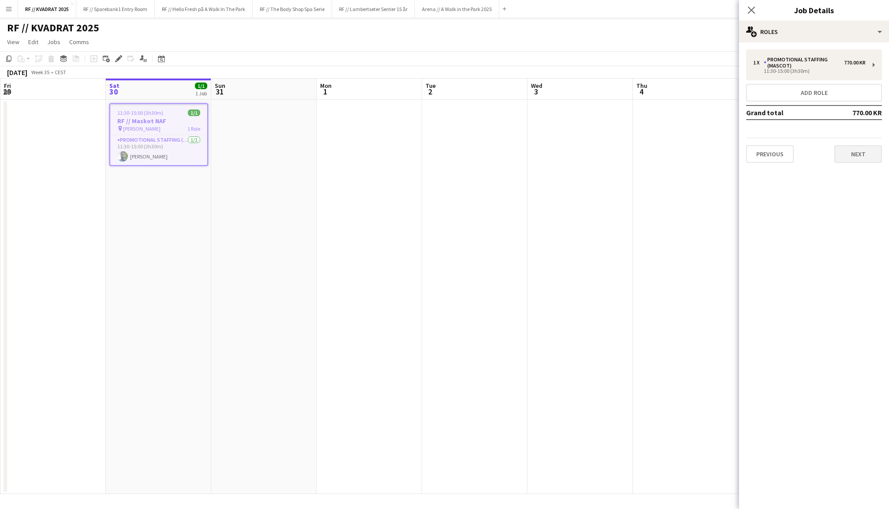
click at [862, 156] on button "Next" at bounding box center [859, 154] width 48 height 18
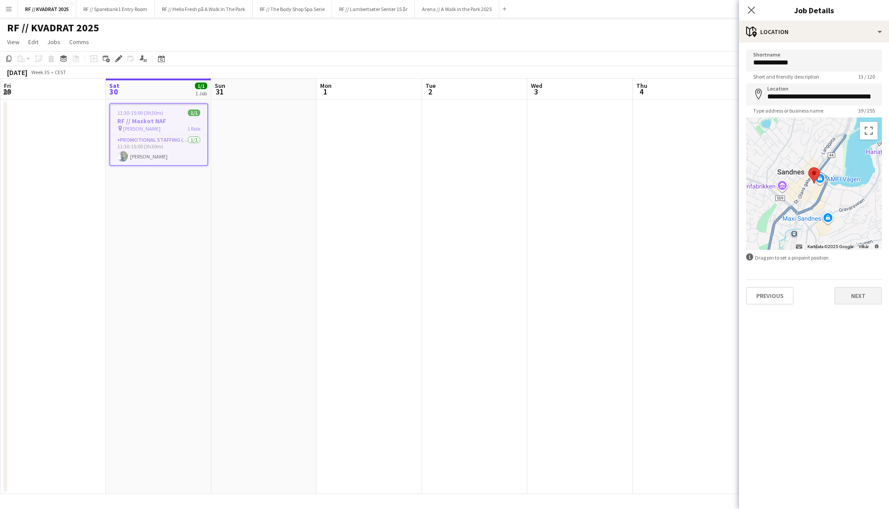
click at [863, 297] on button "Next" at bounding box center [859, 296] width 48 height 18
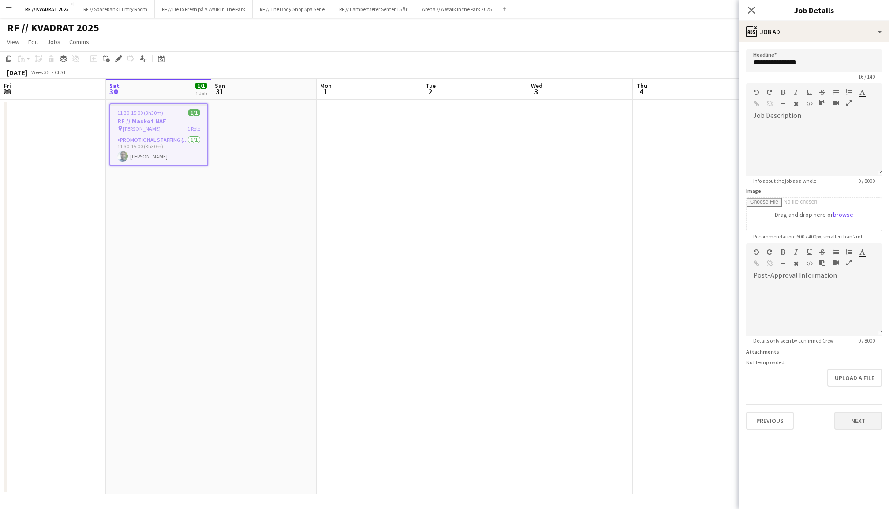
click at [858, 419] on button "Next" at bounding box center [859, 421] width 48 height 18
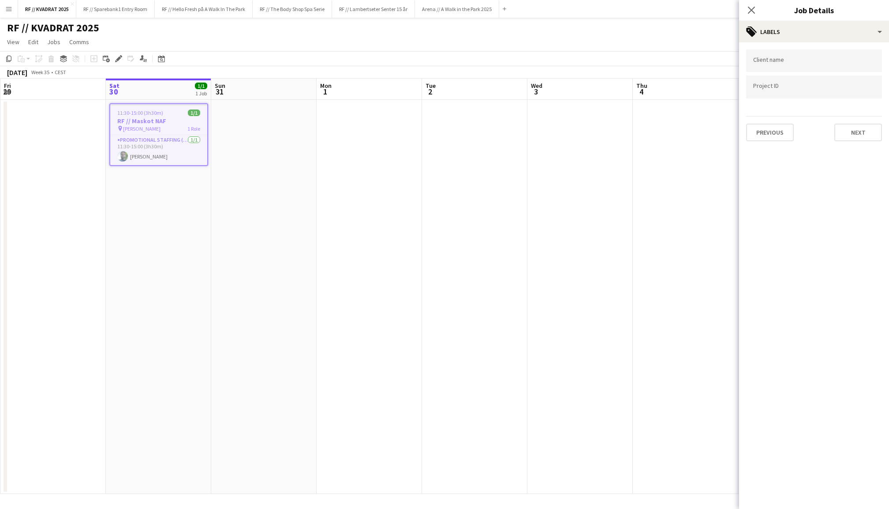
click at [795, 87] on input "Type to search project ID labels..." at bounding box center [815, 87] width 122 height 8
paste input "******"
type input "******"
click at [776, 62] on input "Type to search client labels..." at bounding box center [815, 61] width 122 height 8
type input "**********"
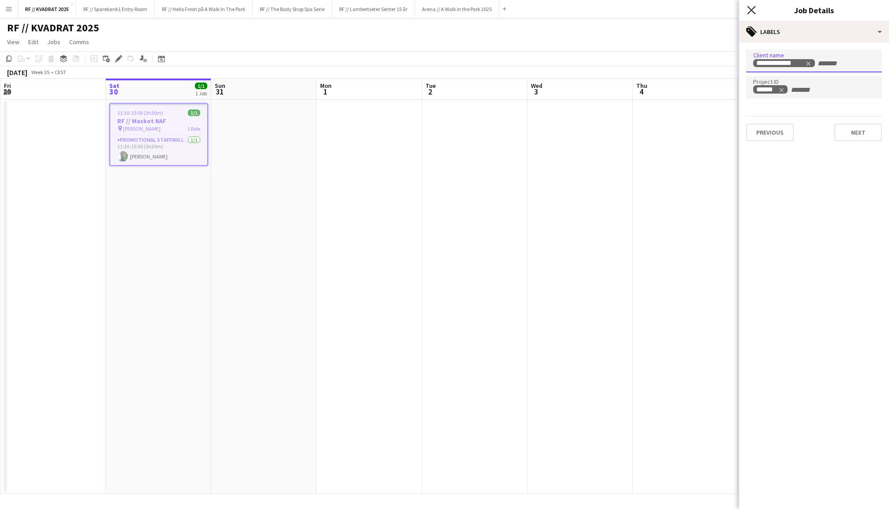
click at [750, 8] on icon at bounding box center [751, 10] width 8 height 8
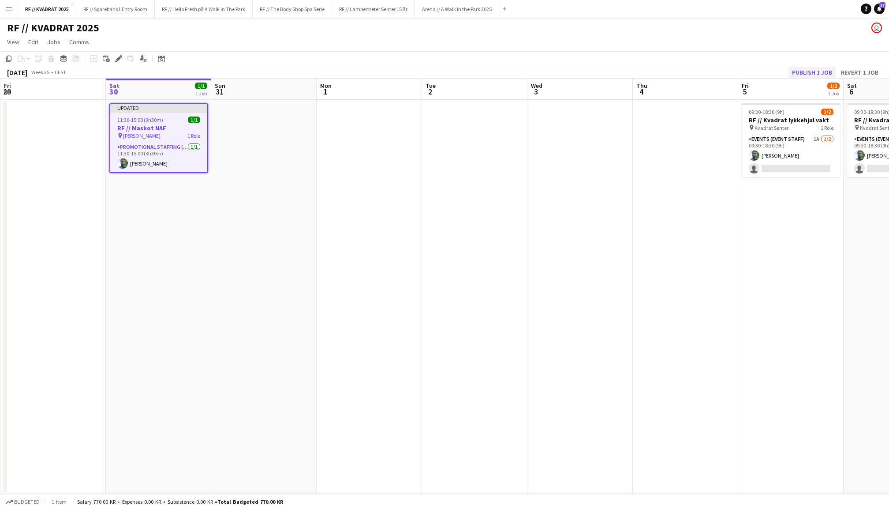
click at [807, 74] on button "Publish 1 job" at bounding box center [812, 72] width 47 height 11
